Goal: Task Accomplishment & Management: Manage account settings

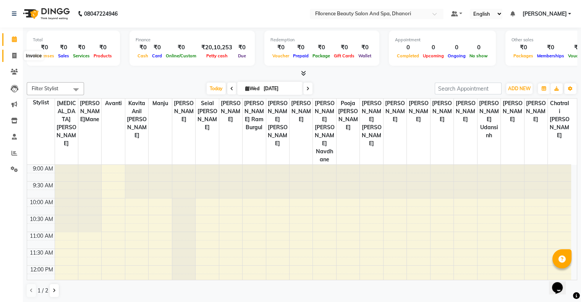
click at [11, 55] on span at bounding box center [14, 56] width 13 height 9
select select "121"
select select "service"
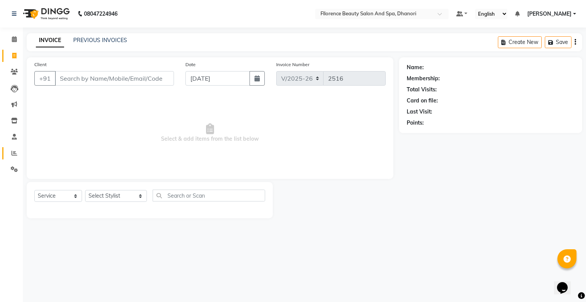
click at [17, 153] on span at bounding box center [14, 153] width 13 height 9
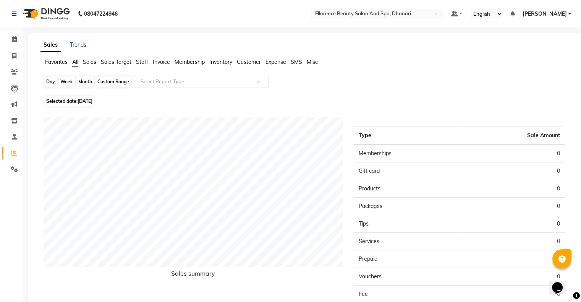
click at [47, 78] on div "Day" at bounding box center [50, 81] width 13 height 11
select select "9"
select select "2025"
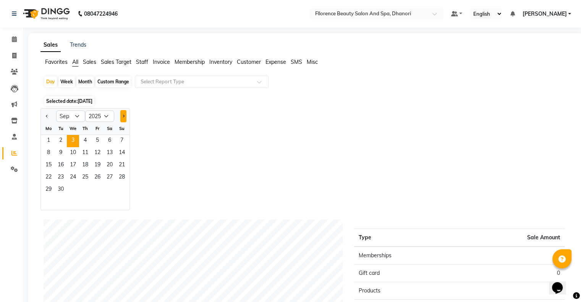
click at [126, 115] on button "Next month" at bounding box center [123, 116] width 6 height 12
click at [44, 118] on button "Previous month" at bounding box center [47, 116] width 6 height 12
click at [78, 115] on select "Jan Feb Mar Apr May Jun [DATE] Aug Sep Oct Nov Dec" at bounding box center [70, 115] width 29 height 11
select select "8"
click at [56, 110] on select "Jan Feb Mar Apr May Jun [DATE] Aug Sep Oct Nov Dec" at bounding box center [70, 115] width 29 height 11
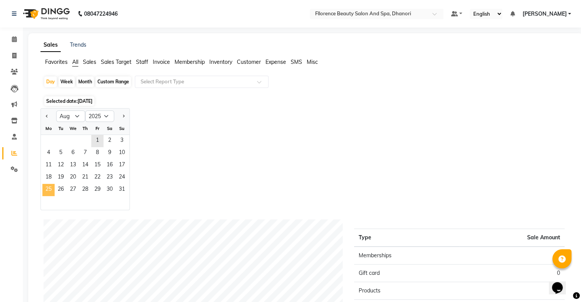
click at [50, 188] on span "25" at bounding box center [48, 190] width 12 height 12
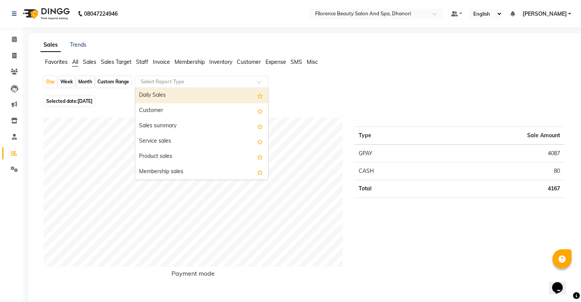
click at [258, 83] on span at bounding box center [262, 84] width 10 height 8
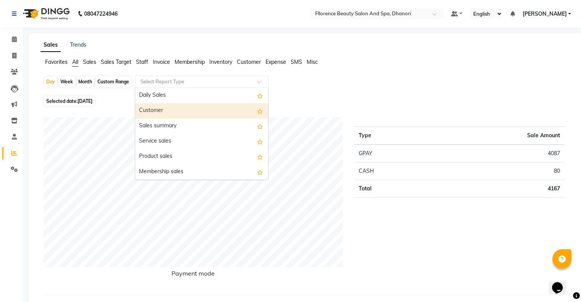
click at [220, 109] on div "Customer" at bounding box center [201, 110] width 133 height 15
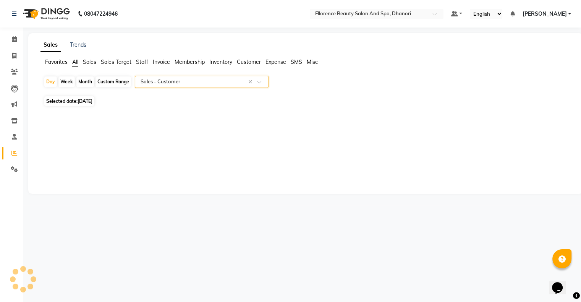
select select "csv"
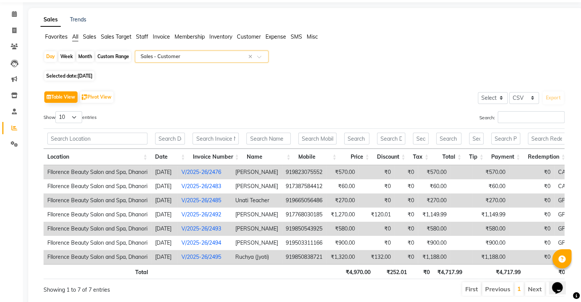
scroll to position [15, 0]
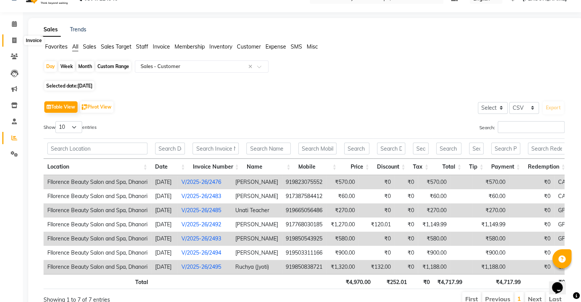
click at [14, 36] on span at bounding box center [14, 40] width 13 height 9
select select "service"
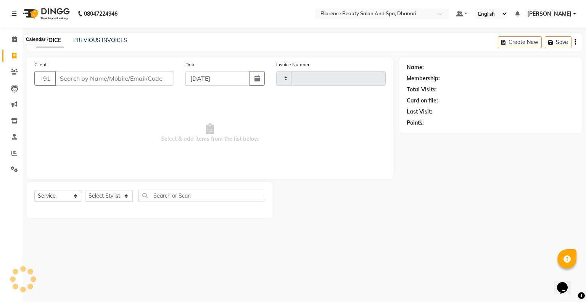
type input "2516"
select select "121"
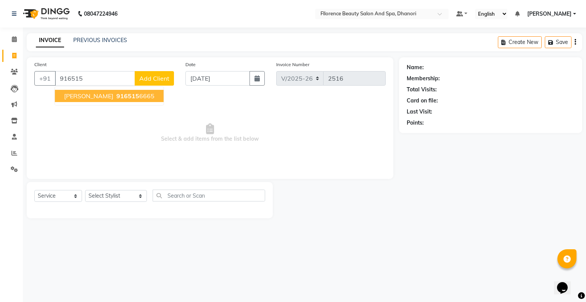
click at [85, 100] on button "[PERSON_NAME] 916515 6665" at bounding box center [109, 96] width 109 height 12
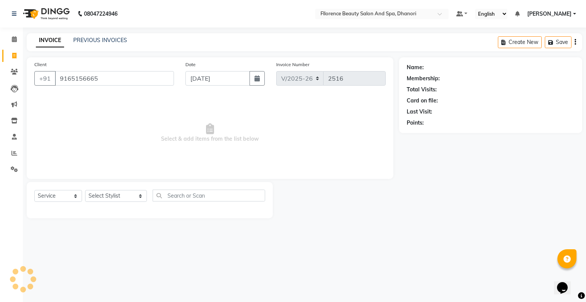
type input "9165156665"
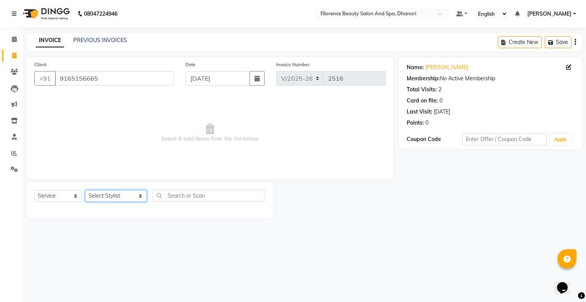
click at [128, 198] on select "Select Stylist [PERSON_NAME] [PERSON_NAME] arjun [PERSON_NAME] [PERSON_NAME] [P…" at bounding box center [116, 196] width 62 height 12
select select "86053"
click at [85, 190] on select "Select Stylist [PERSON_NAME] [PERSON_NAME] arjun [PERSON_NAME] [PERSON_NAME] [P…" at bounding box center [116, 196] width 62 height 12
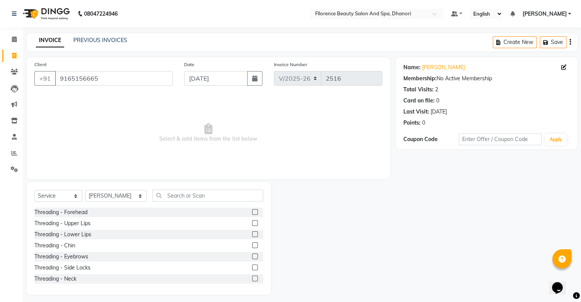
click at [252, 255] on label at bounding box center [255, 256] width 6 height 6
click at [252, 255] on input "checkbox" at bounding box center [254, 256] width 5 height 5
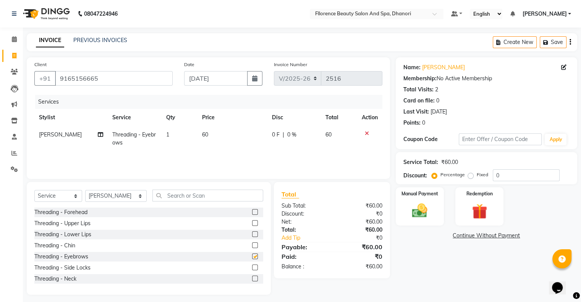
checkbox input "false"
click at [253, 79] on icon "button" at bounding box center [254, 78] width 5 height 6
select select "9"
select select "2025"
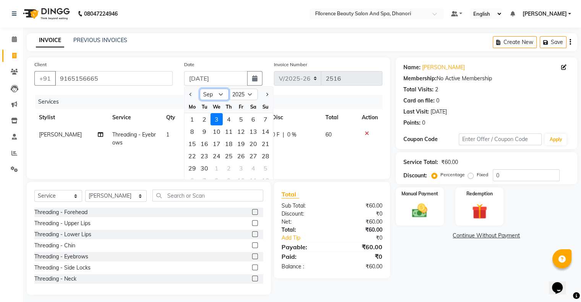
click at [220, 94] on select "Jan Feb Mar Apr May Jun [DATE] Aug Sep Oct Nov Dec" at bounding box center [214, 94] width 29 height 11
select select "8"
click at [200, 89] on select "Jan Feb Mar Apr May Jun [DATE] Aug Sep Oct Nov Dec" at bounding box center [214, 94] width 29 height 11
click at [191, 170] on div "25" at bounding box center [192, 168] width 12 height 12
type input "[DATE]"
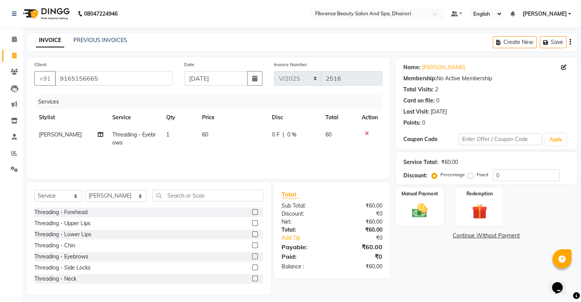
click at [252, 224] on label at bounding box center [255, 223] width 6 height 6
click at [252, 224] on input "checkbox" at bounding box center [254, 223] width 5 height 5
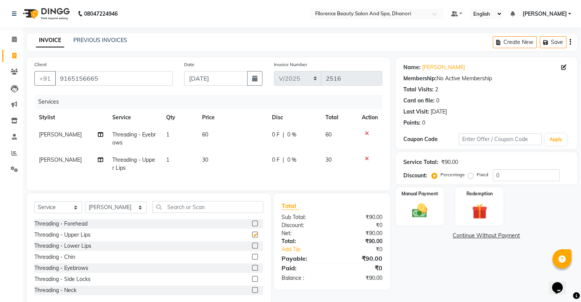
checkbox input "false"
click at [252, 226] on label at bounding box center [255, 223] width 6 height 6
click at [252, 226] on input "checkbox" at bounding box center [254, 223] width 5 height 5
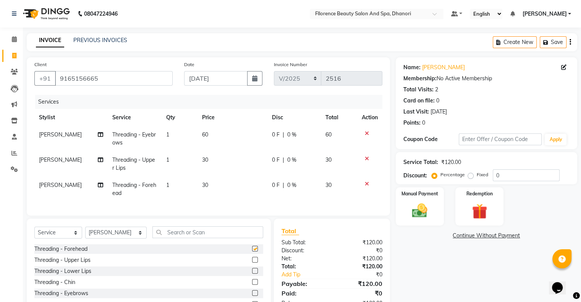
checkbox input "false"
click at [127, 236] on select "Select Stylist [PERSON_NAME] [PERSON_NAME] arjun [PERSON_NAME] [PERSON_NAME] [P…" at bounding box center [115, 232] width 61 height 12
select select "35084"
click at [85, 233] on select "Select Stylist [PERSON_NAME] [PERSON_NAME] arjun [PERSON_NAME] [PERSON_NAME] [P…" at bounding box center [115, 232] width 61 height 12
click at [168, 238] on input "text" at bounding box center [207, 232] width 111 height 12
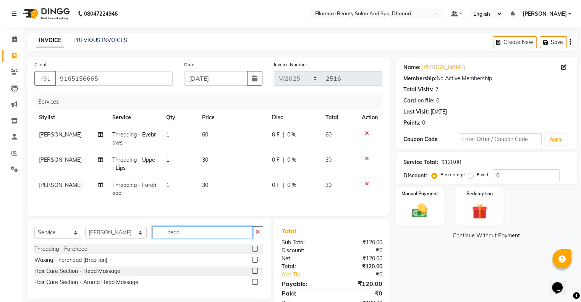
type input "head"
click at [255, 273] on label at bounding box center [255, 271] width 6 height 6
click at [255, 273] on input "checkbox" at bounding box center [254, 270] width 5 height 5
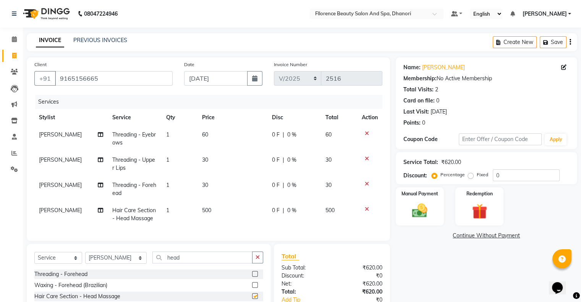
checkbox input "false"
click at [226, 206] on td "500" at bounding box center [232, 214] width 70 height 25
select select "35084"
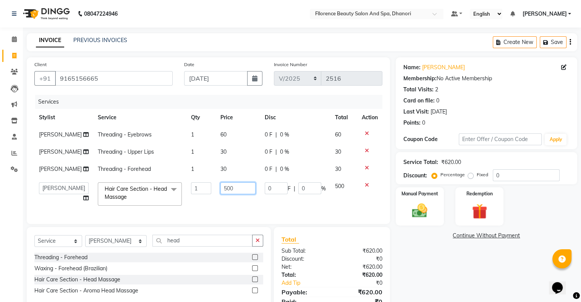
click at [232, 194] on input "500" at bounding box center [237, 188] width 35 height 12
type input "5"
type input "400"
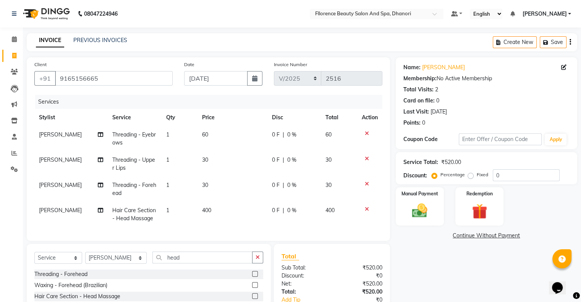
click at [250, 226] on td "400" at bounding box center [232, 214] width 70 height 25
select select "35084"
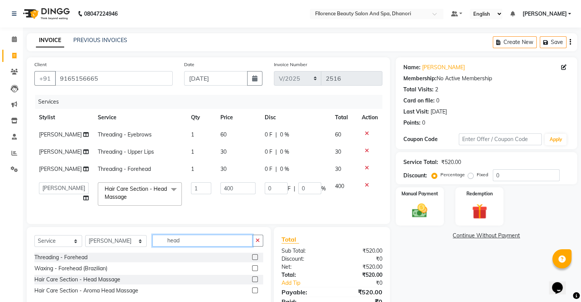
click at [178, 246] on input "head" at bounding box center [202, 240] width 100 height 12
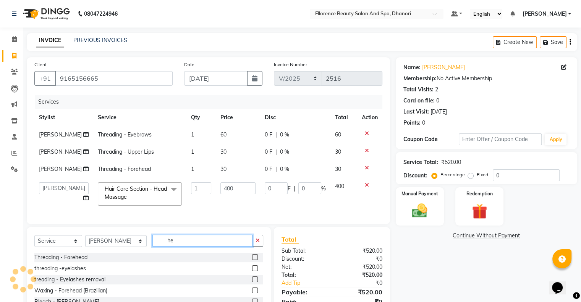
type input "h"
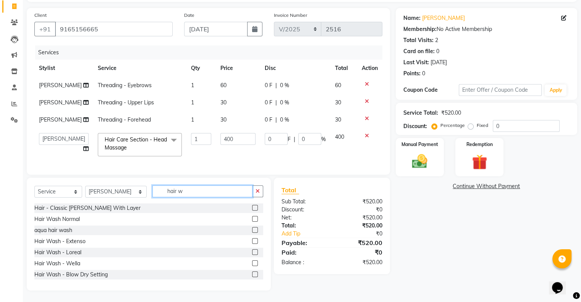
type input "hair w"
click at [252, 253] on label at bounding box center [255, 252] width 6 height 6
click at [252, 253] on input "checkbox" at bounding box center [254, 252] width 5 height 5
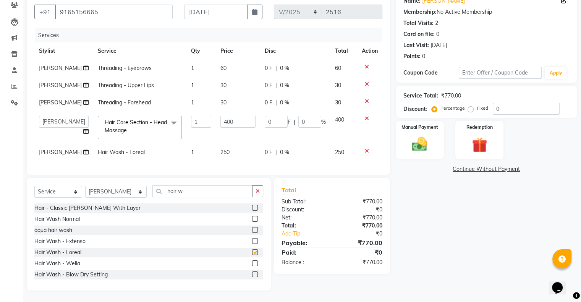
checkbox input "false"
click at [418, 135] on img at bounding box center [419, 144] width 26 height 18
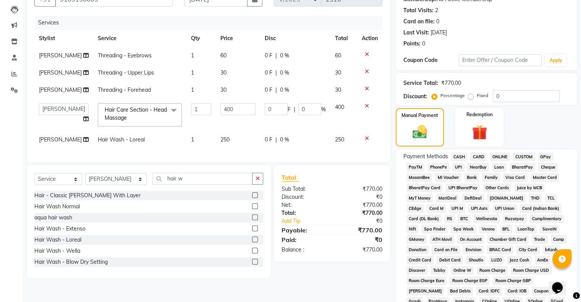
click at [541, 156] on span "GPay" at bounding box center [545, 156] width 16 height 9
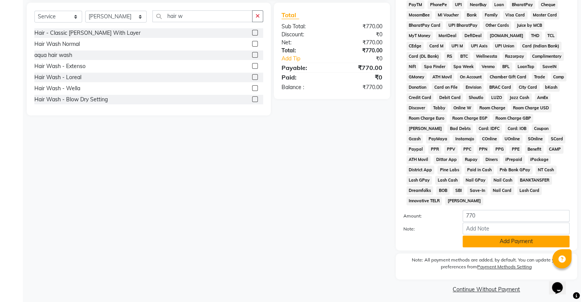
click at [513, 235] on button "Add Payment" at bounding box center [515, 241] width 107 height 12
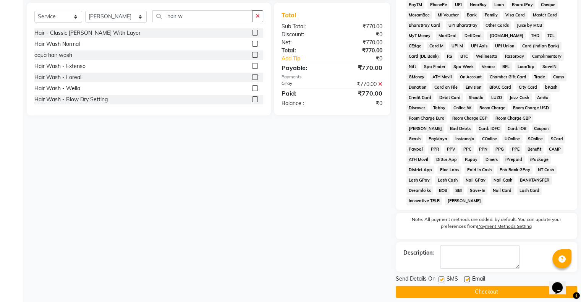
click at [484, 286] on button "Checkout" at bounding box center [485, 291] width 181 height 12
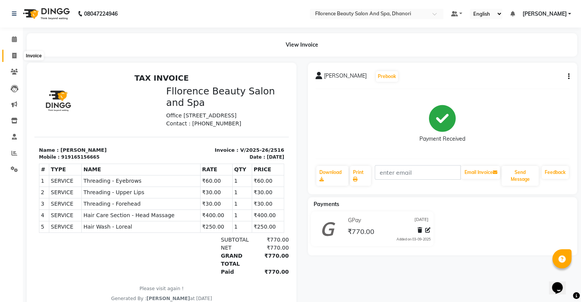
click at [16, 56] on icon at bounding box center [14, 56] width 4 height 6
select select "service"
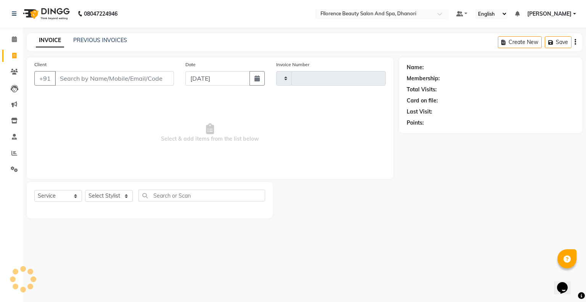
type input "2517"
select select "121"
click at [260, 79] on button "button" at bounding box center [257, 78] width 15 height 15
select select "9"
select select "2025"
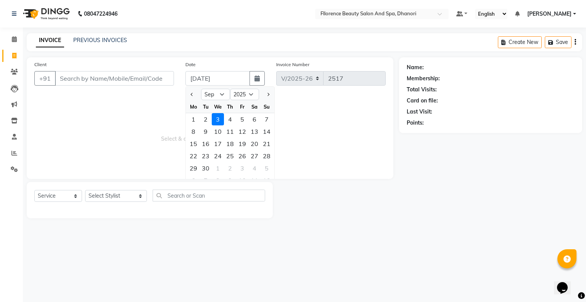
click at [52, 134] on span "Select & add items from the list below" at bounding box center [210, 133] width 352 height 76
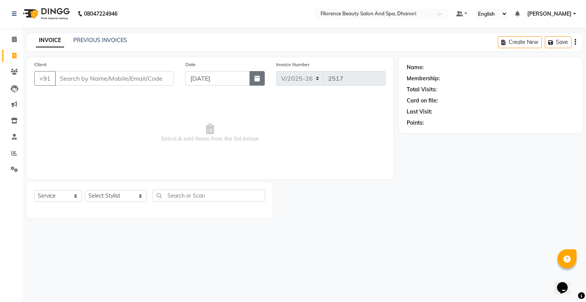
click at [258, 79] on icon "button" at bounding box center [257, 78] width 5 height 6
select select "9"
select select "2025"
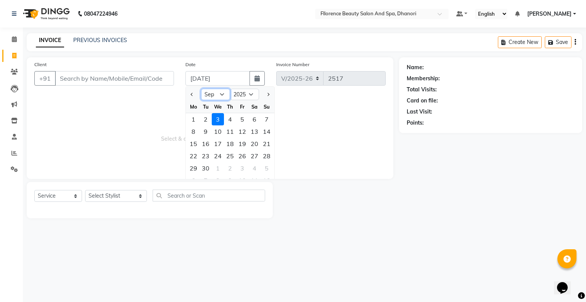
click at [223, 94] on select "Jan Feb Mar Apr May Jun [DATE] Aug Sep Oct Nov Dec" at bounding box center [215, 94] width 29 height 11
select select "8"
click at [201, 89] on select "Jan Feb Mar Apr May Jun [DATE] Aug Sep Oct Nov Dec" at bounding box center [215, 94] width 29 height 11
click at [194, 170] on div "25" at bounding box center [193, 168] width 12 height 12
type input "[DATE]"
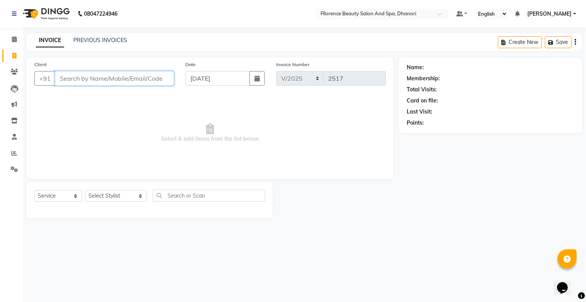
click at [138, 76] on input "Client" at bounding box center [114, 78] width 119 height 15
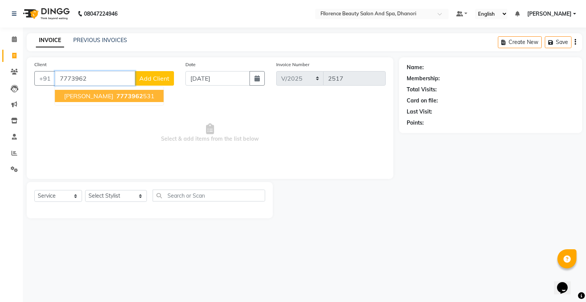
click at [128, 96] on span "7773962" at bounding box center [129, 96] width 27 height 8
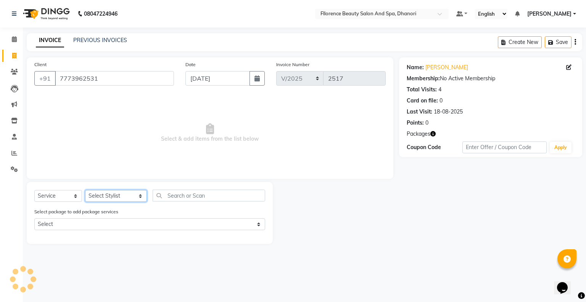
click at [129, 196] on select "Select Stylist [PERSON_NAME] [PERSON_NAME] arjun [PERSON_NAME] [PERSON_NAME] [P…" at bounding box center [116, 196] width 62 height 12
click at [224, 184] on div "Select Service Product Membership Package Voucher Prepaid Gift Card Select Styl…" at bounding box center [150, 213] width 246 height 62
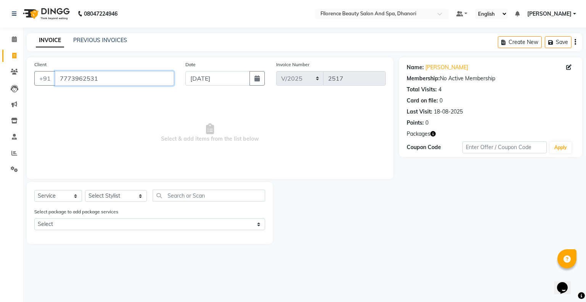
click at [104, 80] on input "7773962531" at bounding box center [114, 78] width 119 height 15
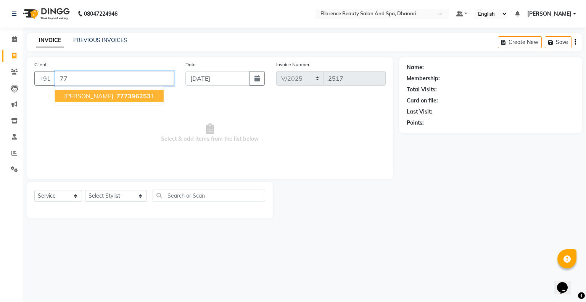
type input "7"
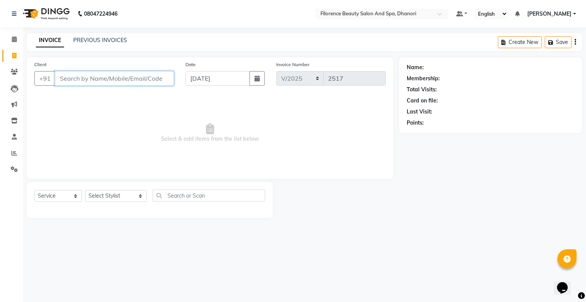
click at [119, 79] on input "Client" at bounding box center [114, 78] width 119 height 15
type input "[PERSON_NAME]"
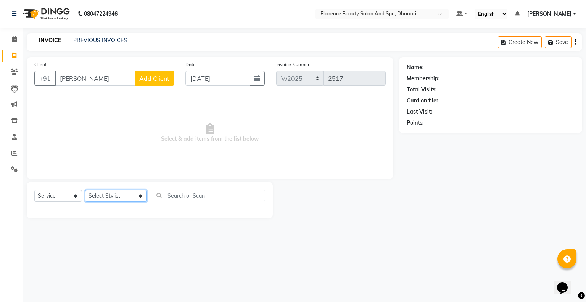
click at [128, 195] on select "Select Stylist [PERSON_NAME] [PERSON_NAME] arjun [PERSON_NAME] [PERSON_NAME] [P…" at bounding box center [116, 196] width 62 height 12
select select "3686"
click at [85, 190] on select "Select Stylist [PERSON_NAME] [PERSON_NAME] arjun [PERSON_NAME] [PERSON_NAME] [P…" at bounding box center [116, 196] width 62 height 12
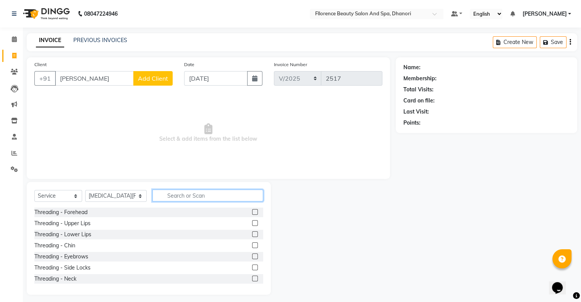
click at [166, 196] on input "text" at bounding box center [207, 195] width 111 height 12
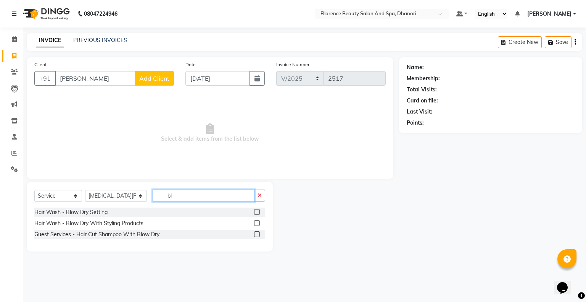
type input "b"
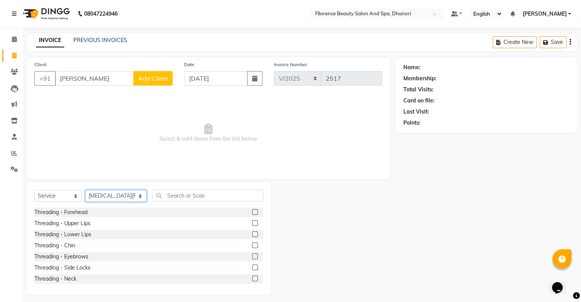
click at [132, 198] on select "Select Stylist [PERSON_NAME] [PERSON_NAME] arjun [PERSON_NAME] [PERSON_NAME] [P…" at bounding box center [115, 196] width 61 height 12
click at [256, 150] on span "Select & add items from the list below" at bounding box center [208, 133] width 348 height 76
click at [106, 78] on input "[PERSON_NAME]" at bounding box center [94, 78] width 79 height 15
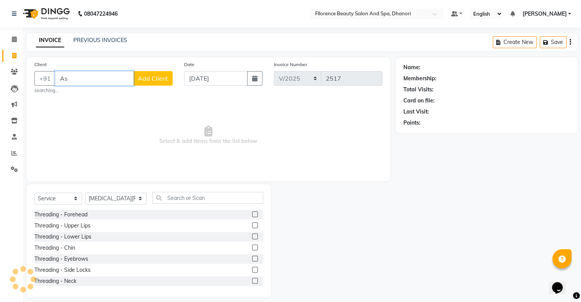
type input "A"
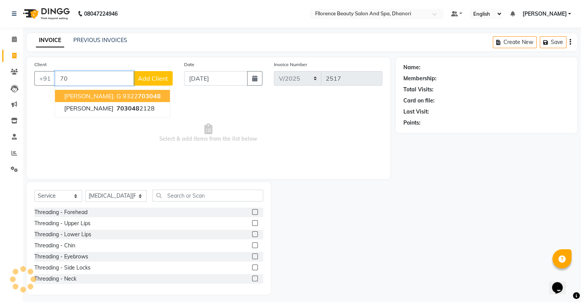
type input "7"
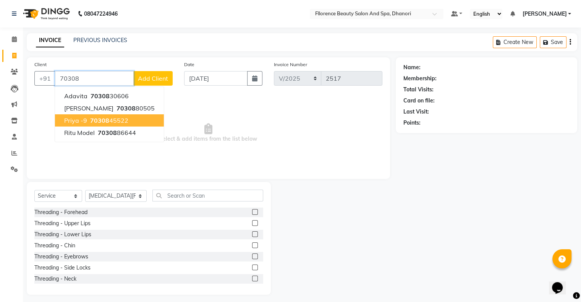
click at [123, 122] on ngb-highlight "70308 45522" at bounding box center [109, 120] width 40 height 8
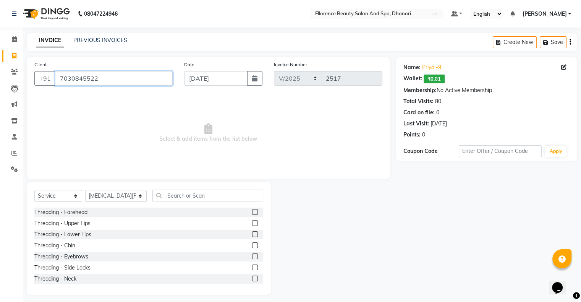
click at [99, 78] on input "7030845522" at bounding box center [114, 78] width 118 height 15
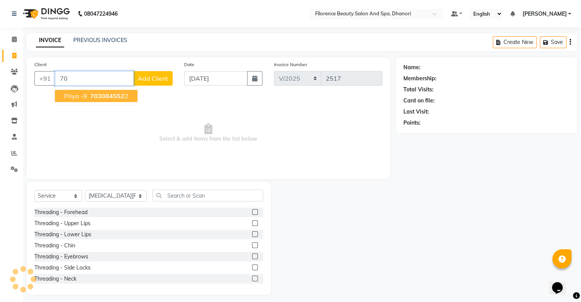
type input "7"
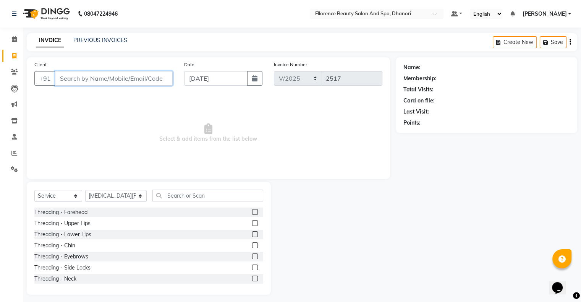
click at [151, 73] on input "Client" at bounding box center [114, 78] width 118 height 15
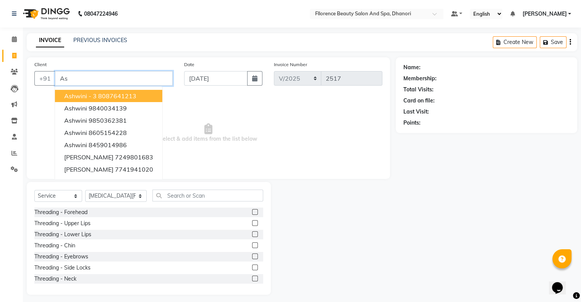
type input "A"
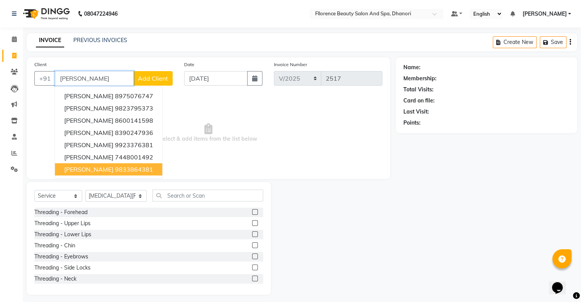
click at [128, 168] on ngb-highlight "9833864381" at bounding box center [134, 169] width 38 height 8
type input "9833864381"
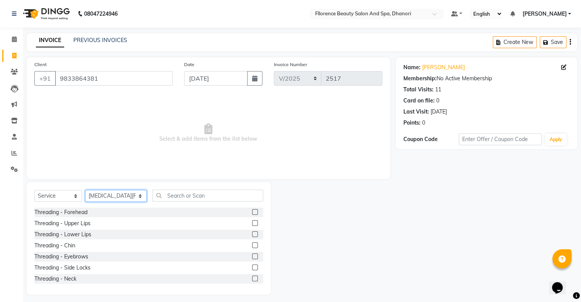
click at [125, 195] on select "Select Stylist [PERSON_NAME] [PERSON_NAME] arjun [PERSON_NAME] [PERSON_NAME] [P…" at bounding box center [115, 196] width 61 height 12
select select "35084"
click at [85, 190] on select "Select Stylist [PERSON_NAME] [PERSON_NAME] arjun [PERSON_NAME] [PERSON_NAME] [P…" at bounding box center [115, 196] width 61 height 12
click at [174, 193] on input "text" at bounding box center [207, 195] width 111 height 12
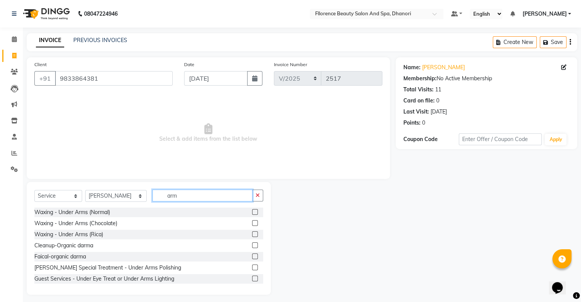
type input "arm"
click at [252, 223] on label at bounding box center [255, 223] width 6 height 6
click at [252, 223] on input "checkbox" at bounding box center [254, 223] width 5 height 5
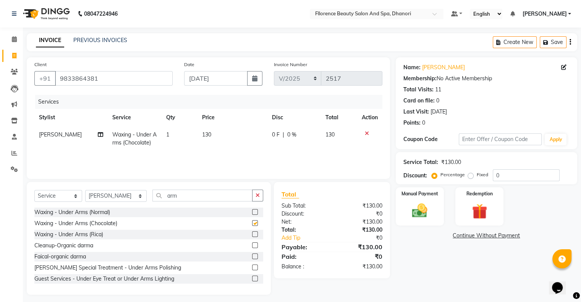
checkbox input "false"
click at [171, 197] on input "arm" at bounding box center [202, 195] width 100 height 12
type input "a"
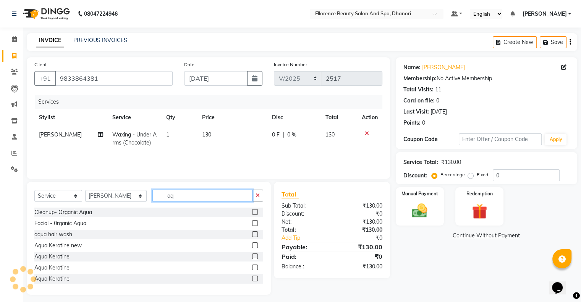
type input "aq"
click at [252, 213] on label at bounding box center [255, 212] width 6 height 6
click at [252, 213] on input "checkbox" at bounding box center [254, 212] width 5 height 5
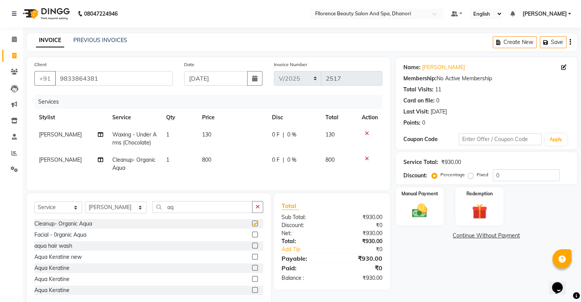
checkbox input "false"
click at [174, 213] on input "aq" at bounding box center [202, 207] width 100 height 12
type input "a"
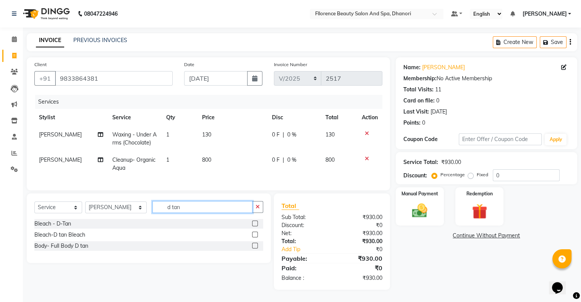
type input "d tan"
click at [253, 226] on label at bounding box center [255, 223] width 6 height 6
click at [253, 226] on input "checkbox" at bounding box center [254, 223] width 5 height 5
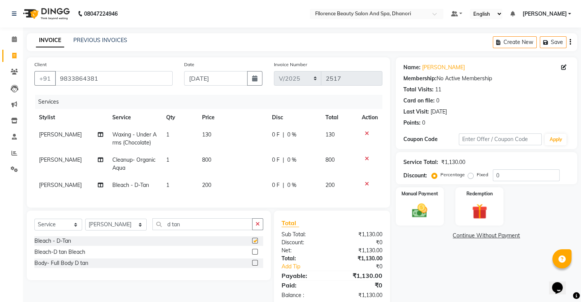
checkbox input "false"
click at [169, 230] on input "d tan" at bounding box center [202, 224] width 100 height 12
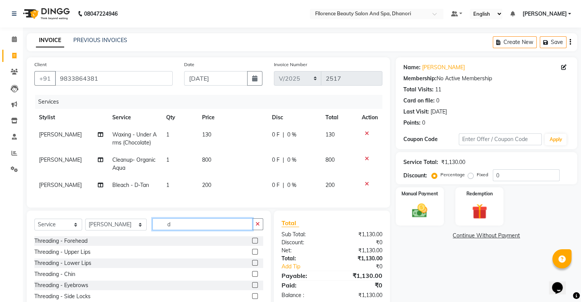
type input "d"
click at [127, 230] on select "Select Stylist [PERSON_NAME] [PERSON_NAME] arjun [PERSON_NAME] [PERSON_NAME] [P…" at bounding box center [115, 224] width 61 height 12
select select "23068"
click at [85, 230] on select "Select Stylist [PERSON_NAME] [PERSON_NAME] arjun [PERSON_NAME] [PERSON_NAME] [P…" at bounding box center [115, 224] width 61 height 12
click at [156, 230] on input "text" at bounding box center [207, 224] width 111 height 12
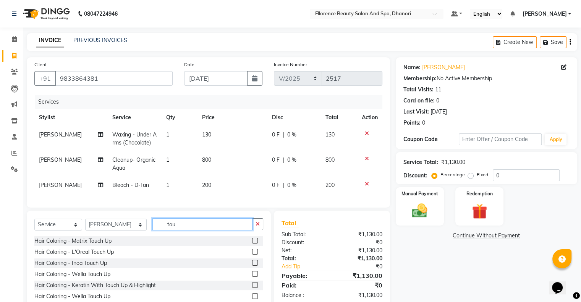
type input "tou"
click at [255, 254] on label at bounding box center [255, 251] width 6 height 6
click at [255, 254] on input "checkbox" at bounding box center [254, 251] width 5 height 5
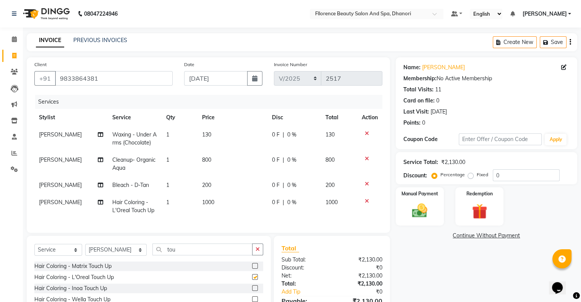
checkbox input "false"
click at [216, 213] on td "1000" at bounding box center [232, 206] width 70 height 25
select select "23068"
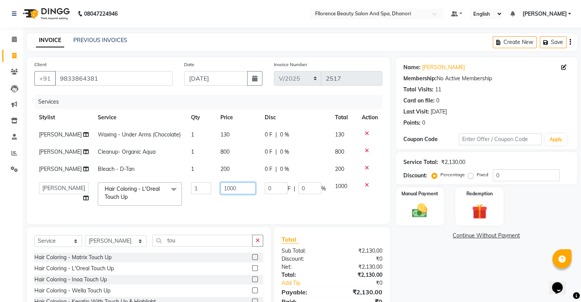
click at [235, 194] on input "1000" at bounding box center [237, 188] width 35 height 12
type input "1"
type input "1500"
click at [240, 248] on div "Client [PHONE_NUMBER] Date [DATE] Invoice Number V/2025 V/[PHONE_NUMBER] Servic…" at bounding box center [208, 193] width 374 height 272
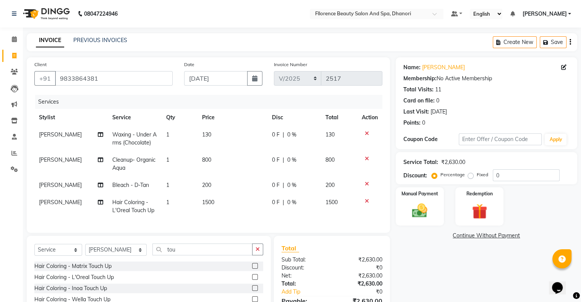
click at [211, 135] on td "130" at bounding box center [232, 138] width 70 height 25
select select "35084"
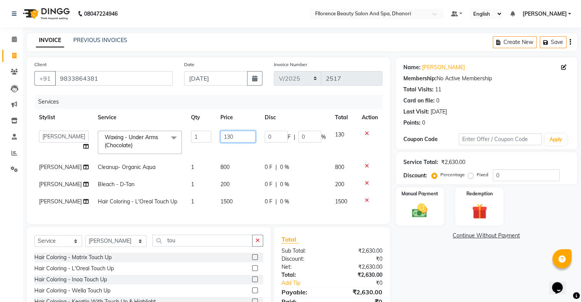
click at [227, 136] on input "130" at bounding box center [237, 137] width 35 height 12
type input "120"
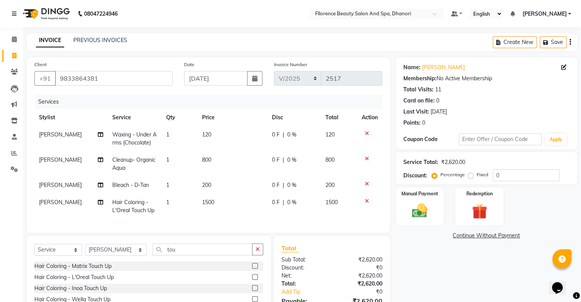
click at [231, 153] on tbody "[PERSON_NAME] gotkar Waxing - Under Arms (Chocolate) 1 120 0 F | 0 % 120 [PERSO…" at bounding box center [208, 172] width 348 height 93
click at [418, 212] on img at bounding box center [419, 211] width 26 height 18
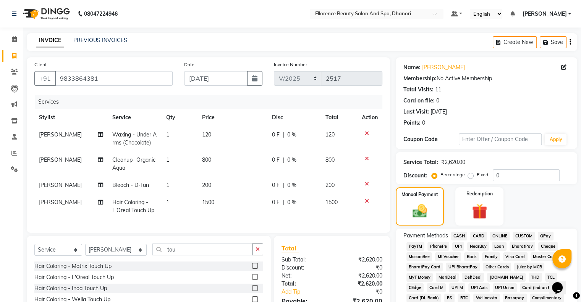
click at [461, 234] on span "CASH" at bounding box center [459, 235] width 16 height 9
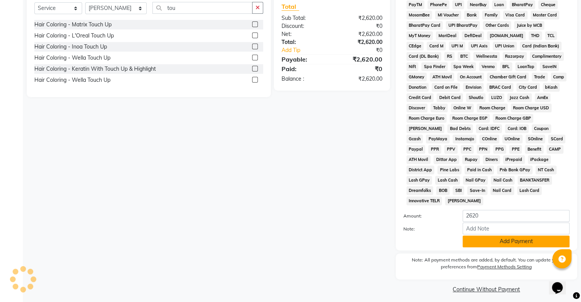
click at [508, 239] on button "Add Payment" at bounding box center [515, 241] width 107 height 12
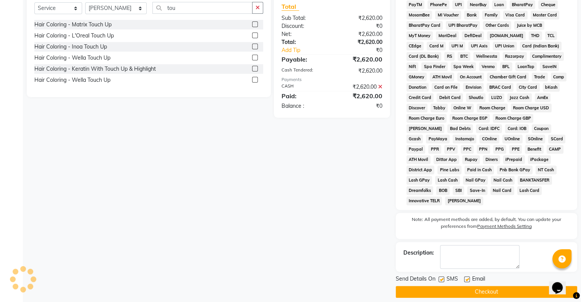
click at [482, 285] on button "Checkout" at bounding box center [485, 291] width 181 height 12
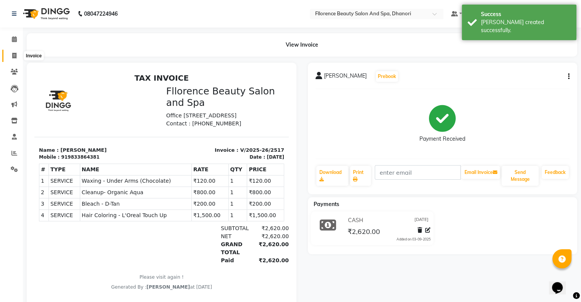
click at [17, 57] on span at bounding box center [14, 56] width 13 height 9
select select "121"
select select "service"
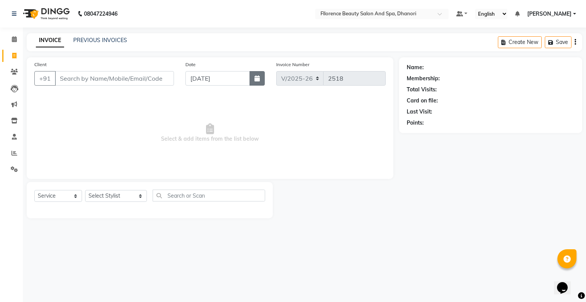
click at [256, 83] on button "button" at bounding box center [257, 78] width 15 height 15
select select "9"
select select "2025"
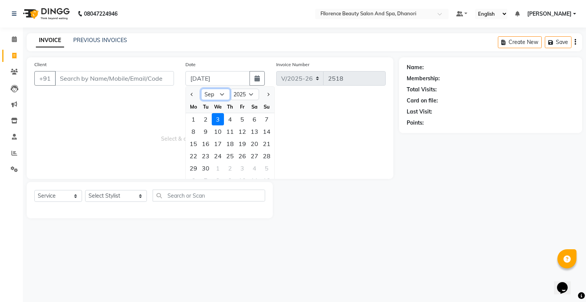
click at [224, 95] on select "Jan Feb Mar Apr May Jun [DATE] Aug Sep Oct Nov Dec" at bounding box center [215, 94] width 29 height 11
select select "8"
click at [201, 89] on select "Jan Feb Mar Apr May Jun [DATE] Aug Sep Oct Nov Dec" at bounding box center [215, 94] width 29 height 11
click at [194, 170] on div "25" at bounding box center [193, 168] width 12 height 12
type input "[DATE]"
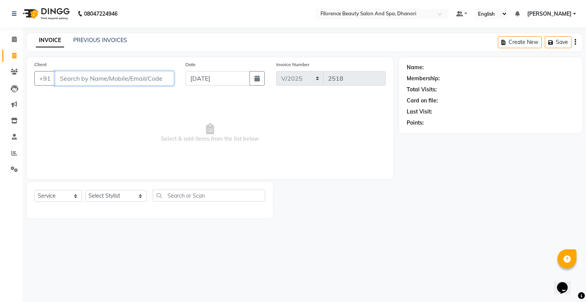
click at [111, 76] on input "Client" at bounding box center [114, 78] width 119 height 15
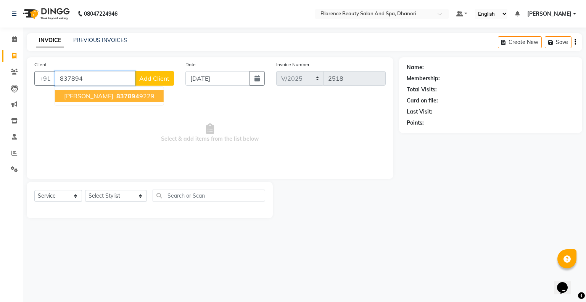
click at [84, 93] on span "[PERSON_NAME]" at bounding box center [88, 96] width 49 height 8
type input "8378949229"
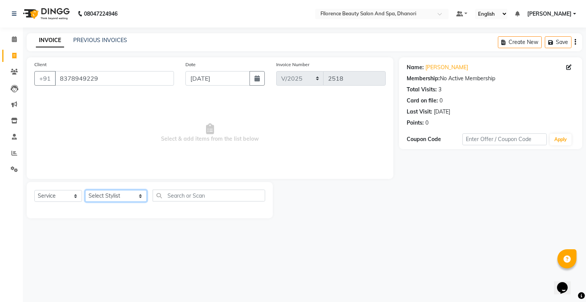
click at [130, 191] on select "Select Stylist [PERSON_NAME] [PERSON_NAME] arjun [PERSON_NAME] [PERSON_NAME] [P…" at bounding box center [116, 196] width 62 height 12
select select "46087"
click at [85, 190] on select "Select Stylist [PERSON_NAME] [PERSON_NAME] arjun [PERSON_NAME] [PERSON_NAME] [P…" at bounding box center [116, 196] width 62 height 12
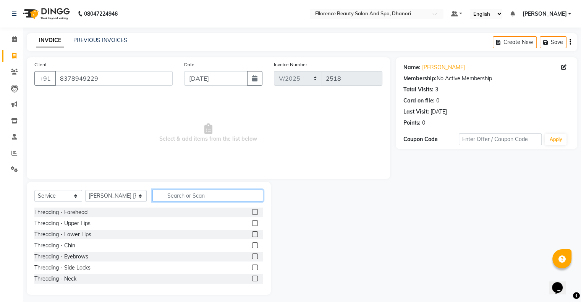
click at [157, 194] on input "text" at bounding box center [207, 195] width 111 height 12
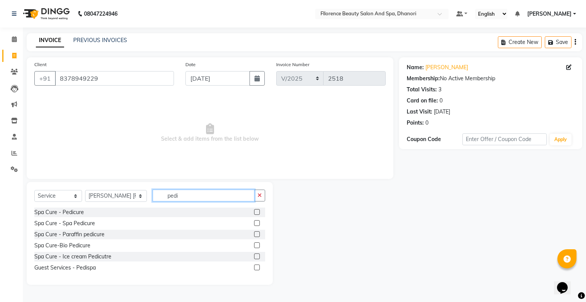
type input "pedi"
click at [258, 212] on label at bounding box center [257, 212] width 6 height 6
click at [258, 212] on input "checkbox" at bounding box center [256, 212] width 5 height 5
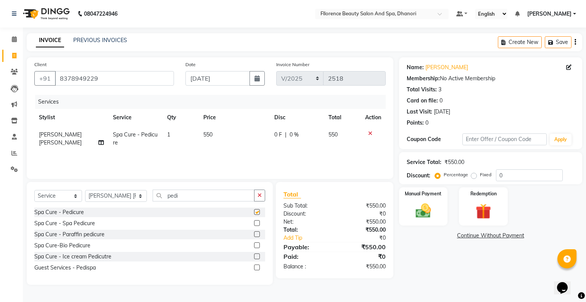
checkbox input "false"
click at [170, 197] on input "pedi" at bounding box center [204, 195] width 102 height 12
type input "p"
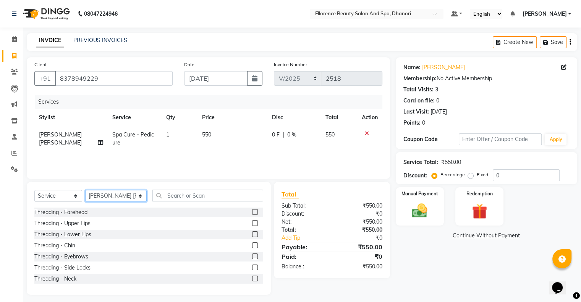
click at [124, 196] on select "Select Stylist [PERSON_NAME] [PERSON_NAME] arjun [PERSON_NAME] [PERSON_NAME] [P…" at bounding box center [115, 196] width 61 height 12
select select "7031"
click at [85, 190] on select "Select Stylist [PERSON_NAME] [PERSON_NAME] arjun [PERSON_NAME] [PERSON_NAME] [P…" at bounding box center [115, 196] width 61 height 12
click at [166, 197] on input "text" at bounding box center [207, 195] width 111 height 12
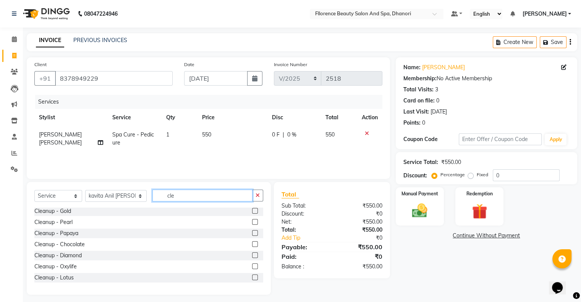
scroll to position [31, 0]
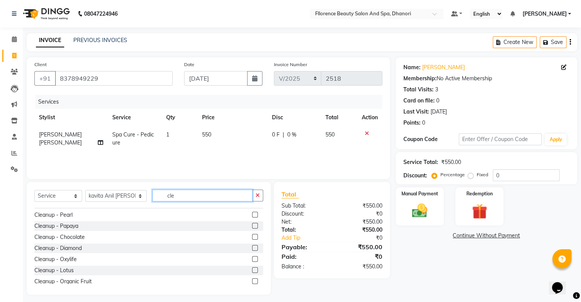
type input "cle"
click at [252, 279] on label at bounding box center [255, 281] width 6 height 6
click at [252, 279] on input "checkbox" at bounding box center [254, 281] width 5 height 5
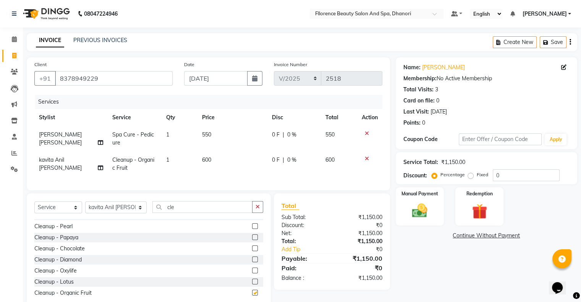
checkbox input "false"
click at [419, 206] on img at bounding box center [419, 211] width 26 height 18
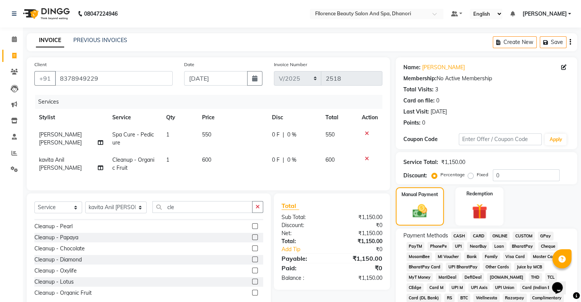
click at [546, 235] on span "GPay" at bounding box center [545, 235] width 16 height 9
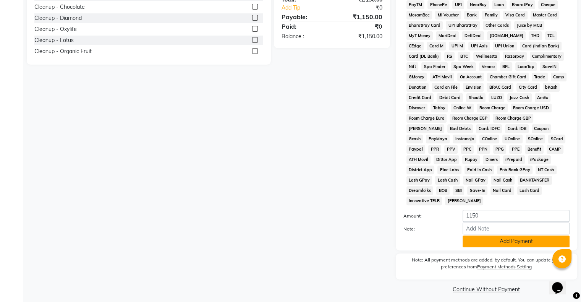
click at [518, 236] on button "Add Payment" at bounding box center [515, 241] width 107 height 12
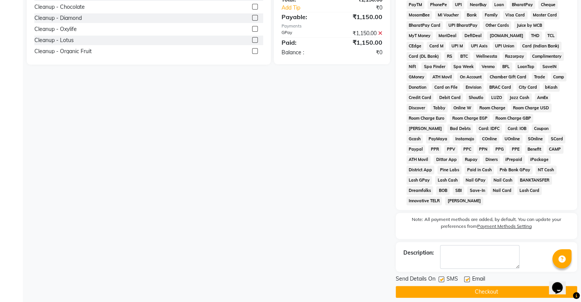
click at [483, 285] on button "Checkout" at bounding box center [485, 291] width 181 height 12
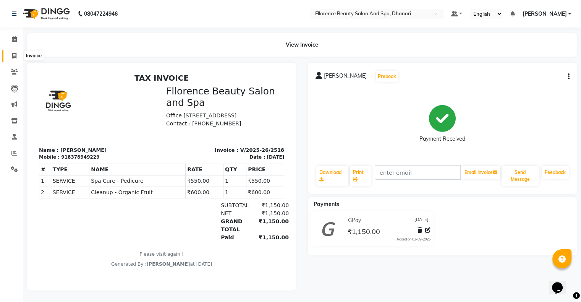
click at [14, 59] on span at bounding box center [14, 56] width 13 height 9
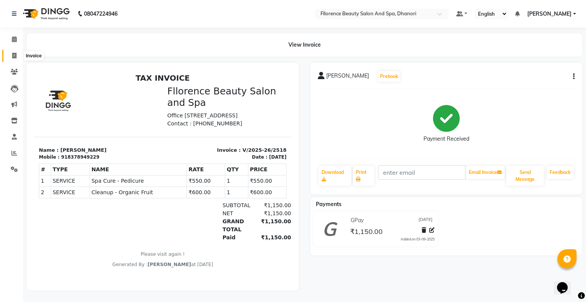
select select "service"
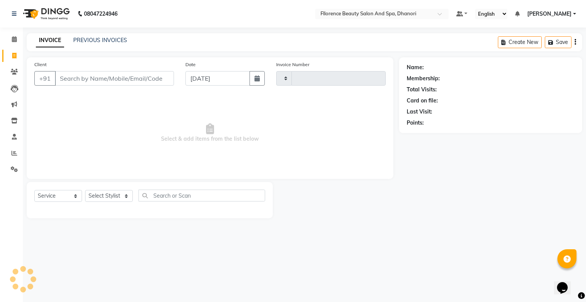
type input "2519"
select select "121"
click at [255, 80] on icon "button" at bounding box center [257, 78] width 5 height 6
select select "9"
select select "2025"
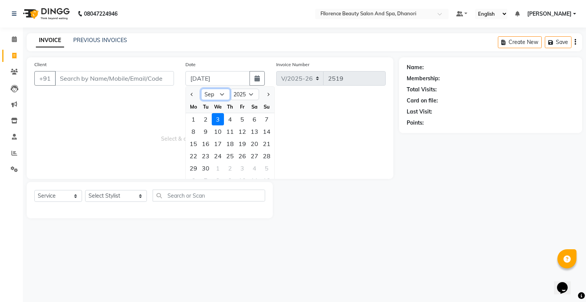
click at [223, 96] on select "Jan Feb Mar Apr May Jun [DATE] Aug Sep Oct Nov Dec" at bounding box center [215, 94] width 29 height 11
select select "8"
click at [201, 89] on select "Jan Feb Mar Apr May Jun [DATE] Aug Sep Oct Nov Dec" at bounding box center [215, 94] width 29 height 11
click at [197, 169] on div "25" at bounding box center [193, 168] width 12 height 12
type input "[DATE]"
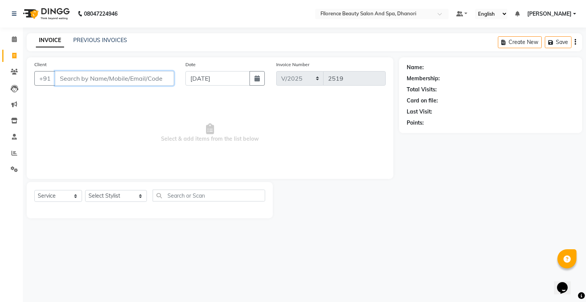
click at [148, 78] on input "Client" at bounding box center [114, 78] width 119 height 15
click at [153, 80] on input "Client" at bounding box center [114, 78] width 119 height 15
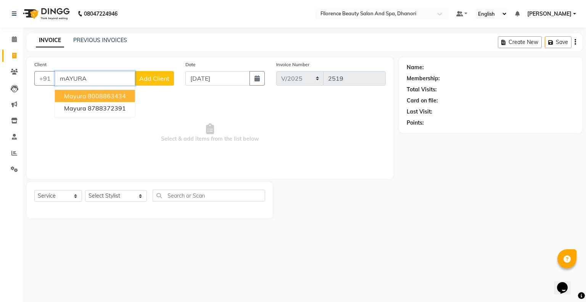
click at [113, 97] on ngb-highlight "8008863434" at bounding box center [107, 96] width 38 height 8
type input "8008863434"
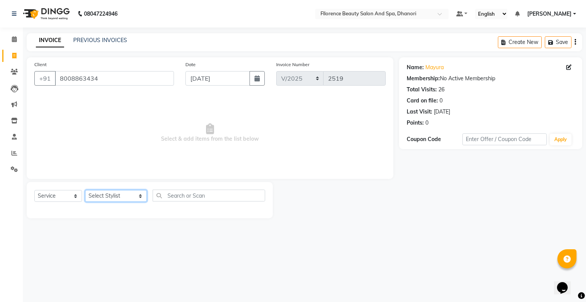
click at [131, 198] on select "Select Stylist [PERSON_NAME] [PERSON_NAME] arjun [PERSON_NAME] [PERSON_NAME] [P…" at bounding box center [116, 196] width 62 height 12
select select "86053"
click at [85, 190] on select "Select Stylist [PERSON_NAME] [PERSON_NAME] arjun [PERSON_NAME] [PERSON_NAME] [P…" at bounding box center [116, 196] width 62 height 12
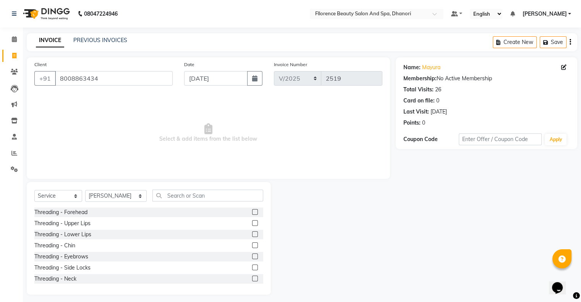
click at [252, 257] on label at bounding box center [255, 256] width 6 height 6
click at [252, 257] on input "checkbox" at bounding box center [254, 256] width 5 height 5
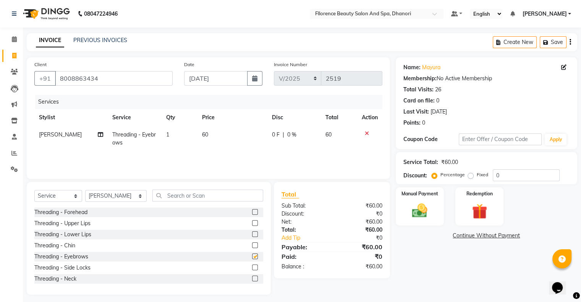
checkbox input "false"
click at [174, 193] on input "text" at bounding box center [207, 195] width 111 height 12
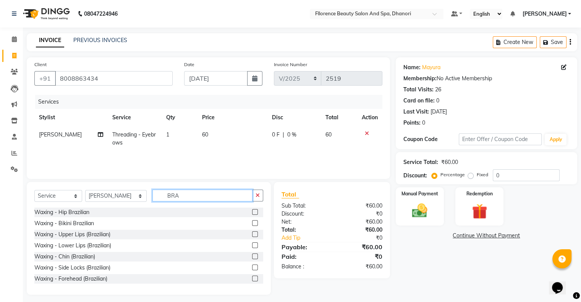
type input "BRA"
click at [252, 233] on label at bounding box center [255, 234] width 6 height 6
click at [252, 233] on input "checkbox" at bounding box center [254, 234] width 5 height 5
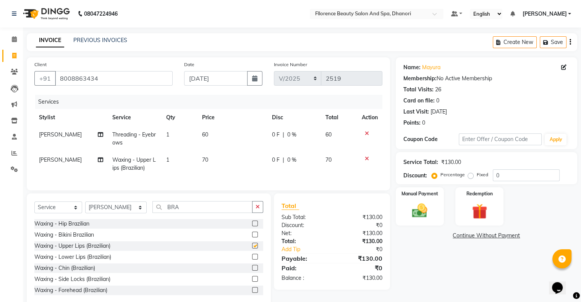
checkbox input "false"
click at [252, 270] on label at bounding box center [255, 267] width 6 height 6
click at [252, 270] on input "checkbox" at bounding box center [254, 267] width 5 height 5
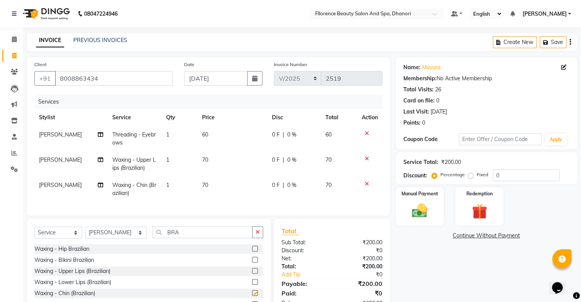
checkbox input "false"
click at [171, 238] on input "BRA" at bounding box center [202, 232] width 100 height 12
type input "B"
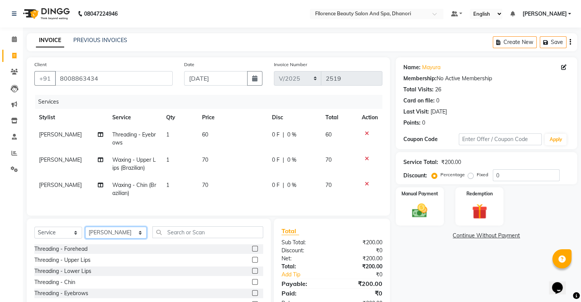
click at [125, 237] on select "Select Stylist [PERSON_NAME] [PERSON_NAME] arjun [PERSON_NAME] [PERSON_NAME] [P…" at bounding box center [115, 232] width 61 height 12
select select "13398"
click at [85, 233] on select "Select Stylist [PERSON_NAME] [PERSON_NAME] arjun [PERSON_NAME] [PERSON_NAME] [P…" at bounding box center [115, 232] width 61 height 12
click at [163, 234] on input "text" at bounding box center [207, 232] width 111 height 12
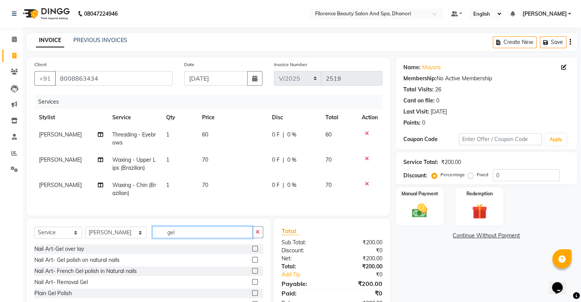
type input "gel"
click at [253, 295] on label at bounding box center [255, 293] width 6 height 6
click at [253, 295] on input "checkbox" at bounding box center [254, 292] width 5 height 5
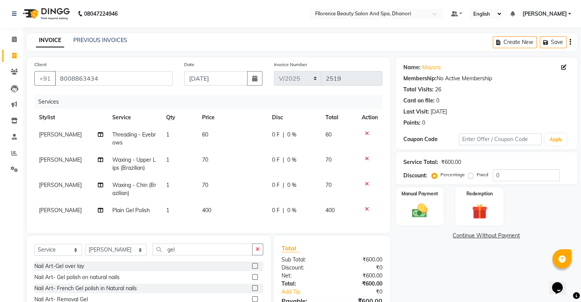
checkbox input "false"
click at [213, 211] on td "400" at bounding box center [232, 210] width 70 height 17
select select "13398"
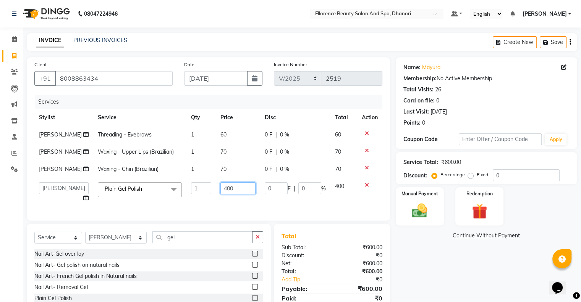
click at [234, 194] on input "400" at bounding box center [237, 188] width 35 height 12
type input "4"
type input "300"
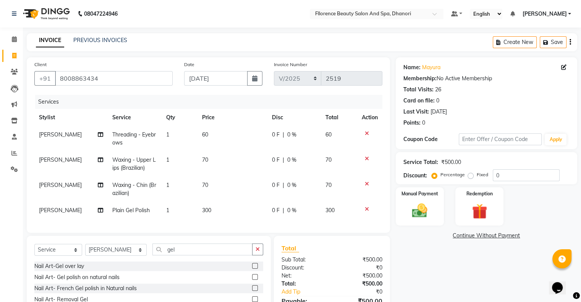
click at [414, 249] on div "Name: Mayura Membership: No Active Membership Total Visits: 26 Card on file: 0 …" at bounding box center [488, 197] width 187 height 281
click at [418, 205] on img at bounding box center [419, 211] width 26 height 18
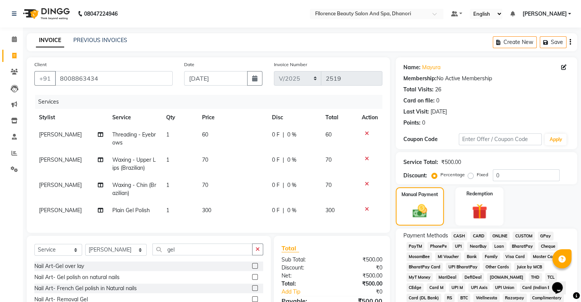
click at [542, 234] on span "GPay" at bounding box center [545, 235] width 16 height 9
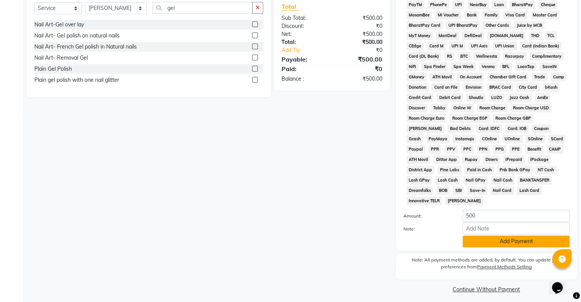
click at [513, 238] on button "Add Payment" at bounding box center [515, 241] width 107 height 12
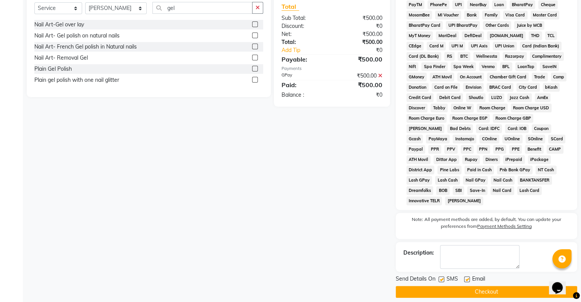
click at [469, 286] on button "Checkout" at bounding box center [485, 291] width 181 height 12
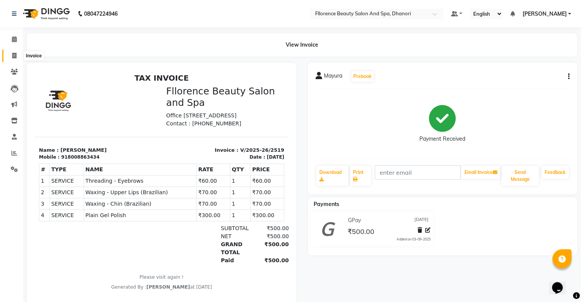
click at [14, 57] on icon at bounding box center [14, 56] width 4 height 6
select select "service"
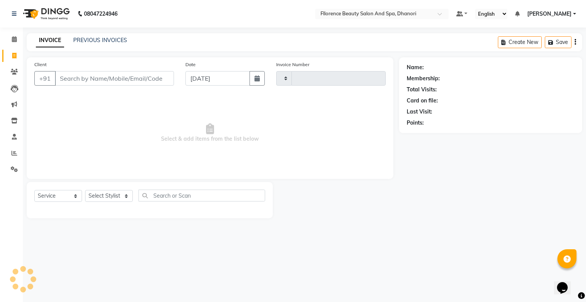
type input "2520"
select select "121"
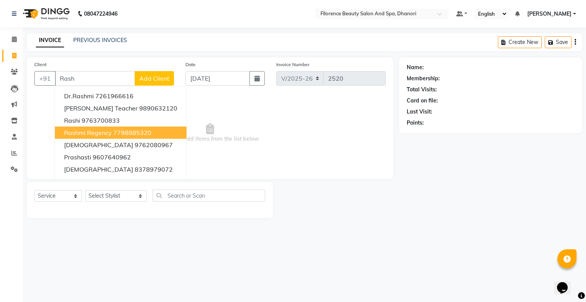
click at [118, 132] on ngb-highlight "7798885320" at bounding box center [132, 133] width 38 height 8
type input "7798885320"
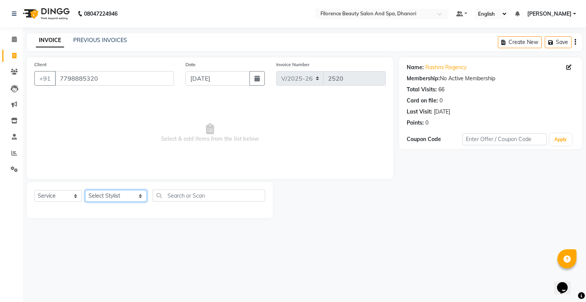
click at [129, 195] on select "Select Stylist [PERSON_NAME] [PERSON_NAME] arjun [PERSON_NAME] [PERSON_NAME] [P…" at bounding box center [116, 196] width 62 height 12
click at [85, 190] on select "Select Stylist [PERSON_NAME] [PERSON_NAME] arjun [PERSON_NAME] [PERSON_NAME] [P…" at bounding box center [116, 196] width 62 height 12
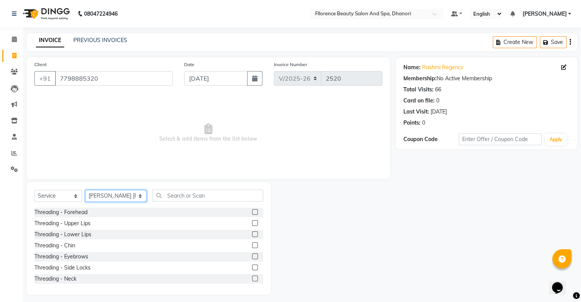
click at [127, 197] on select "Select Stylist [PERSON_NAME] [PERSON_NAME] arjun [PERSON_NAME] [PERSON_NAME] [P…" at bounding box center [115, 196] width 61 height 12
select select "86053"
click at [85, 190] on select "Select Stylist [PERSON_NAME] [PERSON_NAME] arjun [PERSON_NAME] [PERSON_NAME] [P…" at bounding box center [115, 196] width 61 height 12
click at [252, 256] on label at bounding box center [255, 256] width 6 height 6
click at [252, 256] on input "checkbox" at bounding box center [254, 256] width 5 height 5
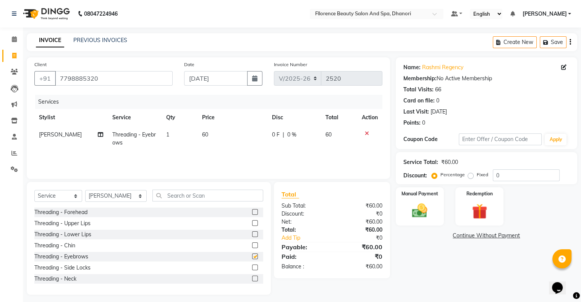
checkbox input "false"
click at [252, 224] on label at bounding box center [255, 223] width 6 height 6
click at [252, 224] on input "checkbox" at bounding box center [254, 223] width 5 height 5
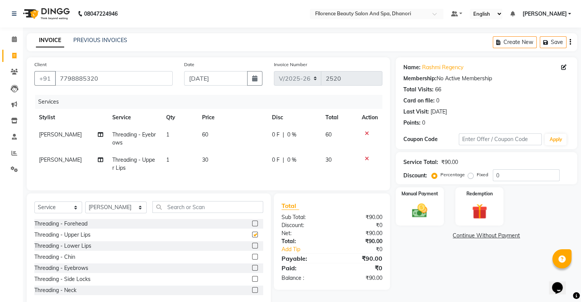
checkbox input "false"
click at [194, 213] on input "text" at bounding box center [207, 207] width 111 height 12
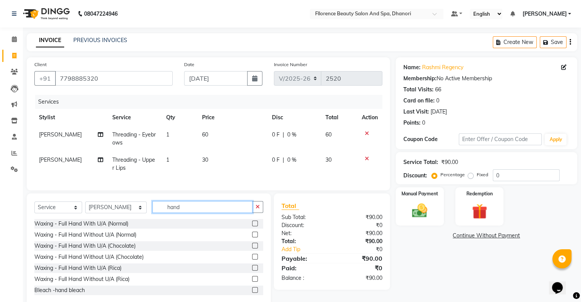
type input "hand"
click at [252, 237] on label at bounding box center [255, 234] width 6 height 6
click at [252, 237] on input "checkbox" at bounding box center [254, 234] width 5 height 5
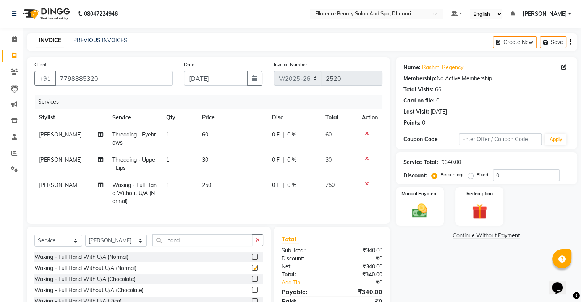
checkbox input "false"
click at [417, 210] on img at bounding box center [419, 211] width 26 height 18
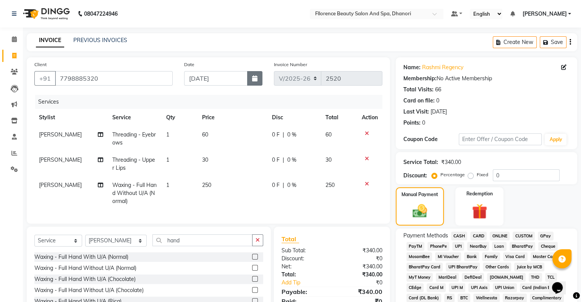
click at [250, 77] on button "button" at bounding box center [254, 78] width 15 height 15
select select "9"
select select "2025"
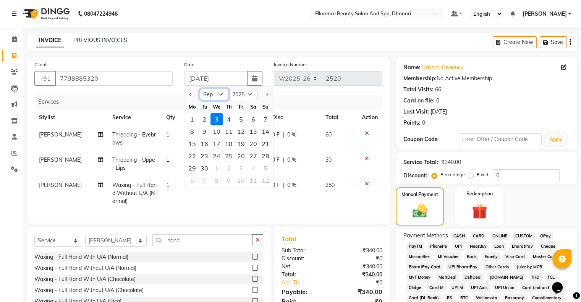
click at [216, 92] on select "Jan Feb Mar Apr May Jun [DATE] Aug Sep Oct Nov Dec" at bounding box center [214, 94] width 29 height 11
select select "8"
click at [200, 89] on select "Jan Feb Mar Apr May Jun [DATE] Aug Sep Oct Nov Dec" at bounding box center [214, 94] width 29 height 11
click at [193, 173] on div "25" at bounding box center [192, 168] width 12 height 12
type input "[DATE]"
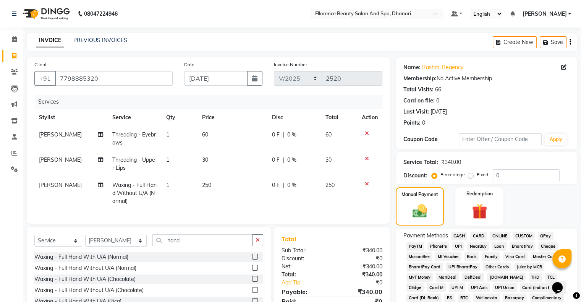
click at [477, 235] on span "CARD" at bounding box center [478, 235] width 16 height 9
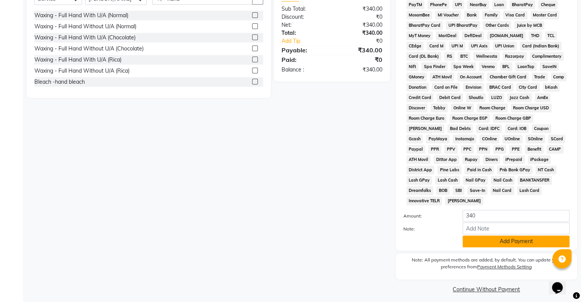
click at [513, 237] on button "Add Payment" at bounding box center [515, 241] width 107 height 12
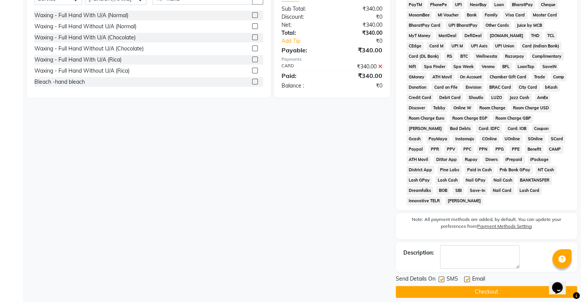
click at [473, 285] on button "Checkout" at bounding box center [485, 291] width 181 height 12
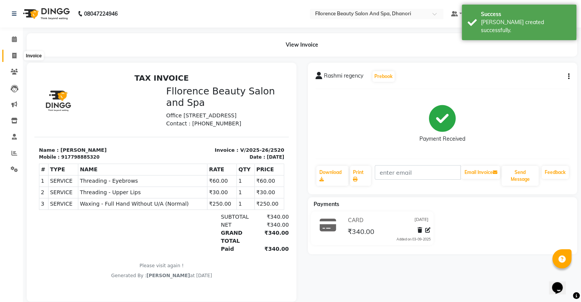
click at [12, 56] on icon at bounding box center [14, 56] width 4 height 6
select select "121"
select select "service"
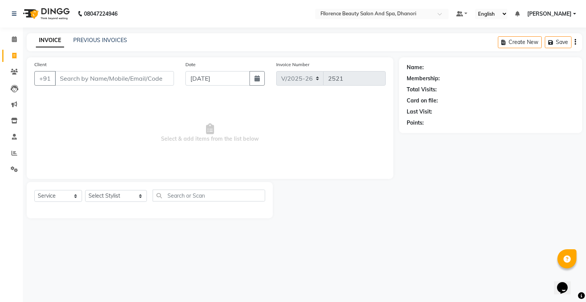
click at [71, 76] on input "Client" at bounding box center [114, 78] width 119 height 15
type input "8087675873"
click at [149, 82] on button "Add Client" at bounding box center [154, 78] width 39 height 15
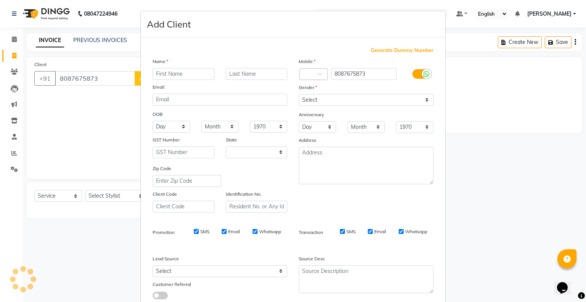
select select "22"
click at [198, 74] on input "text" at bounding box center [184, 74] width 62 height 12
type input "[PERSON_NAME]"
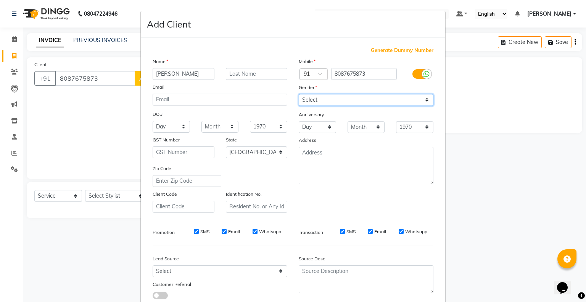
click at [427, 101] on select "Select [DEMOGRAPHIC_DATA] [DEMOGRAPHIC_DATA] Other Prefer Not To Say" at bounding box center [366, 100] width 135 height 12
select select "[DEMOGRAPHIC_DATA]"
click at [299, 94] on select "Select [DEMOGRAPHIC_DATA] [DEMOGRAPHIC_DATA] Other Prefer Not To Say" at bounding box center [366, 100] width 135 height 12
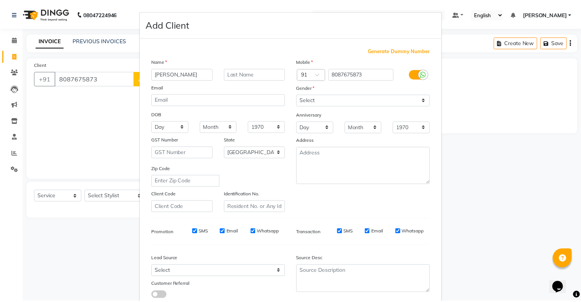
scroll to position [54, 0]
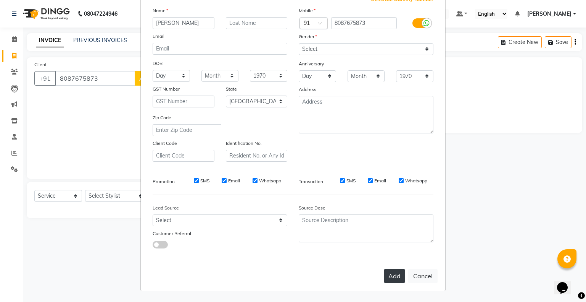
click at [394, 277] on button "Add" at bounding box center [394, 276] width 21 height 14
select select
select select "null"
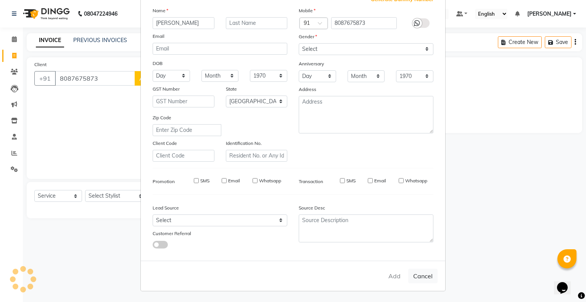
select select
checkbox input "false"
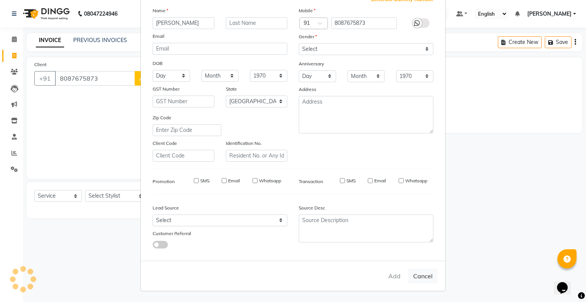
checkbox input "false"
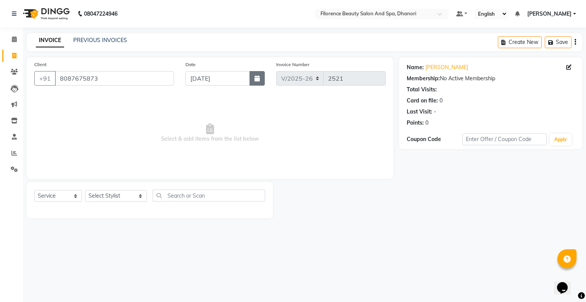
click at [260, 76] on button "button" at bounding box center [257, 78] width 15 height 15
select select "9"
select select "2025"
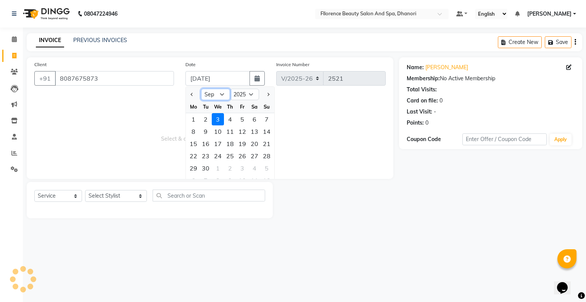
click at [219, 93] on select "Jan Feb Mar Apr May Jun [DATE] Aug Sep Oct Nov Dec" at bounding box center [215, 94] width 29 height 11
select select "8"
click at [201, 89] on select "Jan Feb Mar Apr May Jun [DATE] Aug Sep Oct Nov Dec" at bounding box center [215, 94] width 29 height 11
click at [195, 169] on div "25" at bounding box center [193, 168] width 12 height 12
type input "[DATE]"
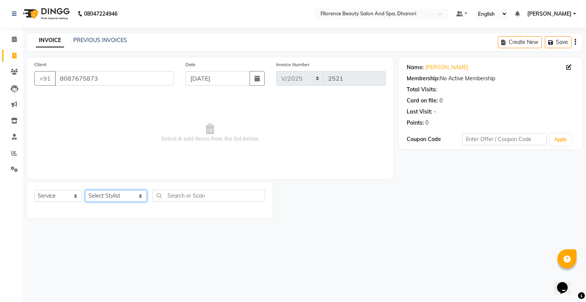
click at [122, 197] on select "Select Stylist [PERSON_NAME] [PERSON_NAME] arjun [PERSON_NAME] [PERSON_NAME] [P…" at bounding box center [116, 196] width 62 height 12
select select "23068"
click at [85, 190] on select "Select Stylist [PERSON_NAME] [PERSON_NAME] arjun [PERSON_NAME] [PERSON_NAME] [P…" at bounding box center [116, 196] width 62 height 12
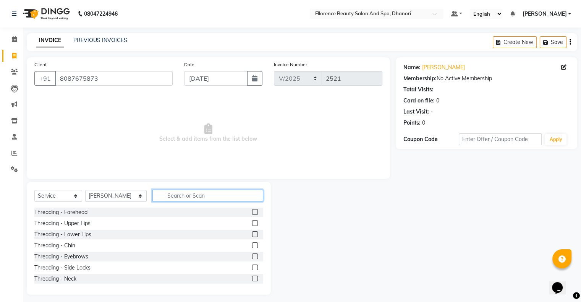
click at [181, 197] on input "text" at bounding box center [207, 195] width 111 height 12
type input "hair c"
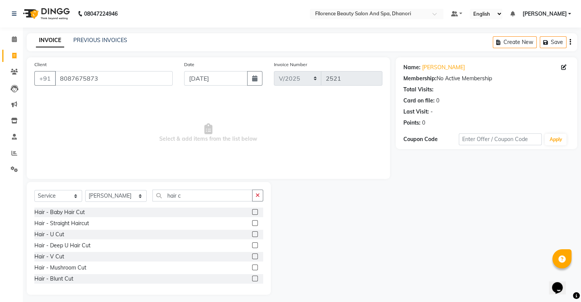
click at [252, 236] on label at bounding box center [255, 234] width 6 height 6
click at [252, 236] on input "checkbox" at bounding box center [254, 234] width 5 height 5
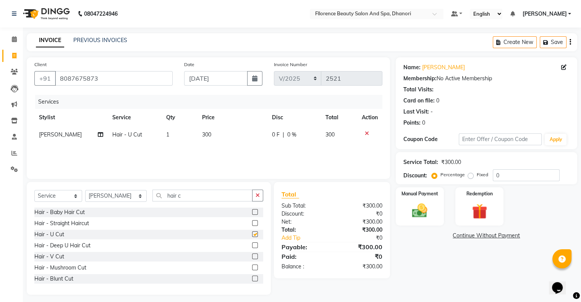
checkbox input "false"
click at [210, 143] on td "300" at bounding box center [232, 134] width 70 height 17
select select "23068"
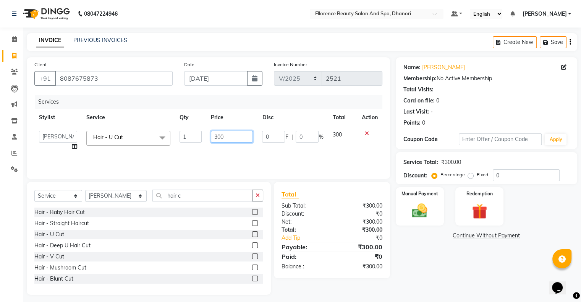
click at [232, 140] on input "300" at bounding box center [232, 137] width 42 height 12
type input "3"
type input "250"
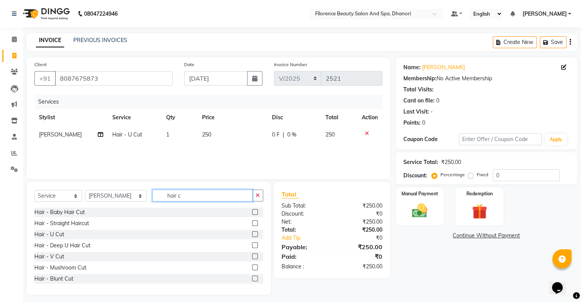
click at [173, 201] on input "hair c" at bounding box center [202, 195] width 100 height 12
type input "h"
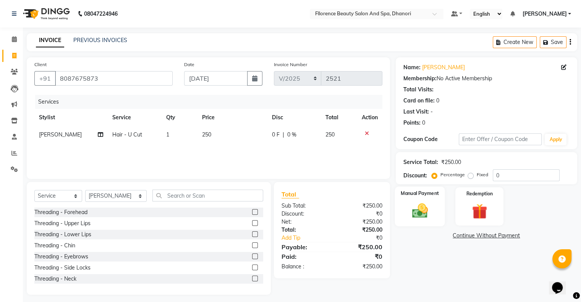
click at [422, 212] on img at bounding box center [419, 211] width 26 height 18
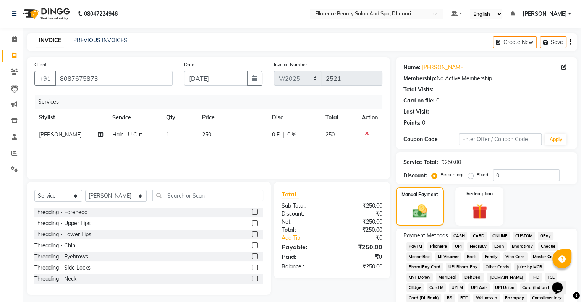
click at [544, 236] on span "GPay" at bounding box center [545, 235] width 16 height 9
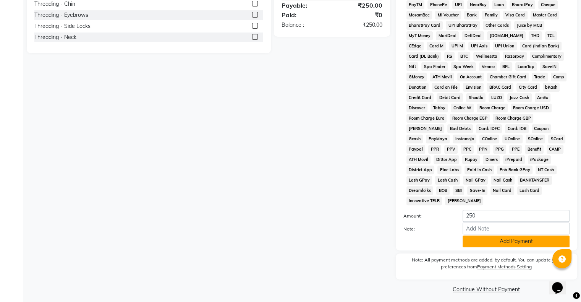
click at [515, 241] on button "Add Payment" at bounding box center [515, 241] width 107 height 12
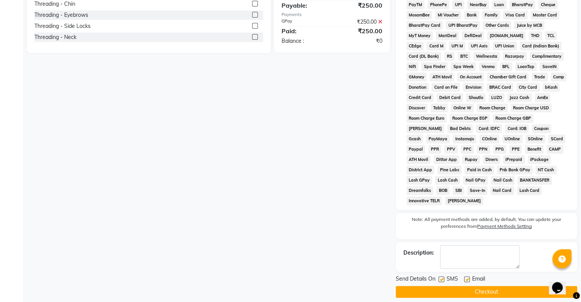
click at [481, 285] on button "Checkout" at bounding box center [485, 291] width 181 height 12
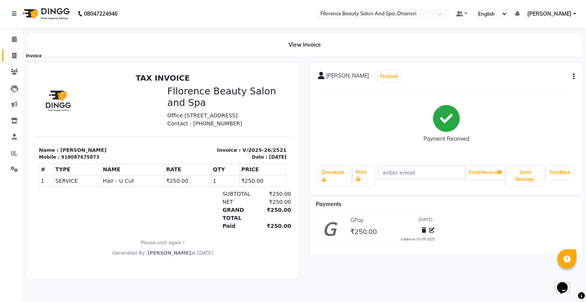
click at [14, 55] on icon at bounding box center [14, 56] width 4 height 6
select select "121"
select select "service"
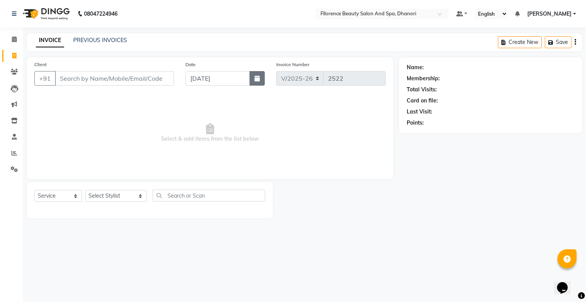
click at [253, 81] on button "button" at bounding box center [257, 78] width 15 height 15
select select "9"
select select "2025"
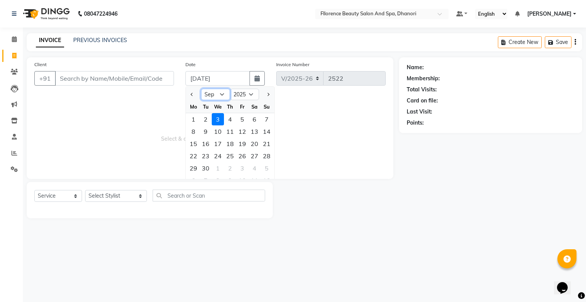
click at [223, 94] on select "Jan Feb Mar Apr May Jun [DATE] Aug Sep Oct Nov Dec" at bounding box center [215, 94] width 29 height 11
select select "8"
click at [201, 89] on select "Jan Feb Mar Apr May Jun [DATE] Aug Sep Oct Nov Dec" at bounding box center [215, 94] width 29 height 11
click at [194, 168] on div "25" at bounding box center [193, 168] width 12 height 12
type input "[DATE]"
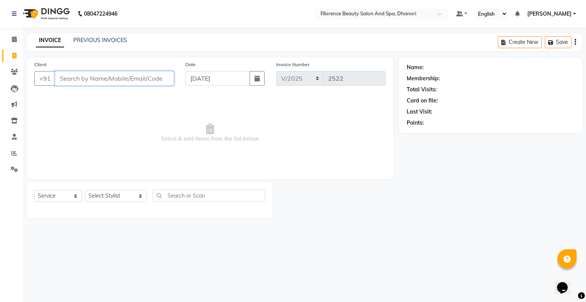
click at [121, 80] on input "Client" at bounding box center [114, 78] width 119 height 15
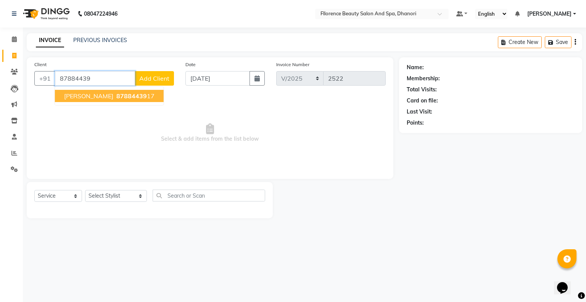
click at [116, 98] on span "87884439" at bounding box center [131, 96] width 31 height 8
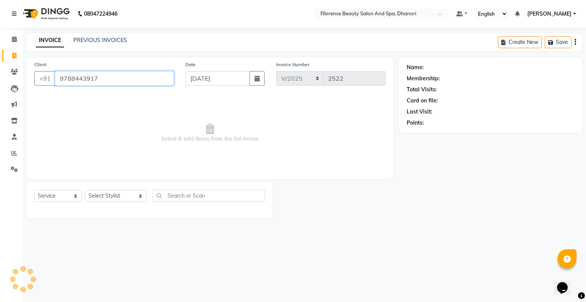
type input "8788443917"
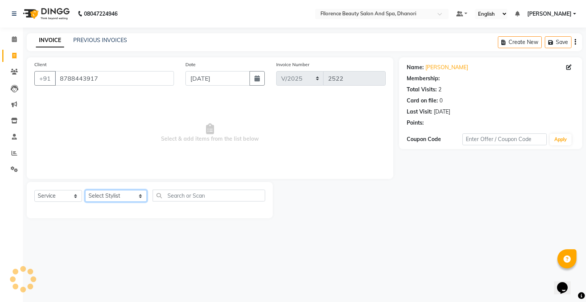
click at [126, 201] on select "Select Stylist [PERSON_NAME] [PERSON_NAME] arjun [PERSON_NAME] [PERSON_NAME] [P…" at bounding box center [116, 196] width 62 height 12
select select "86053"
click at [85, 190] on select "Select Stylist [PERSON_NAME] [PERSON_NAME] arjun [PERSON_NAME] [PERSON_NAME] [P…" at bounding box center [116, 196] width 62 height 12
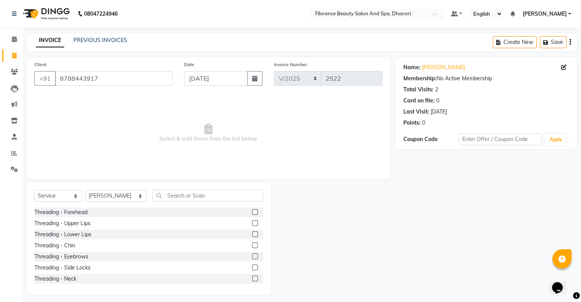
click at [252, 256] on label at bounding box center [255, 256] width 6 height 6
click at [252, 256] on input "checkbox" at bounding box center [254, 256] width 5 height 5
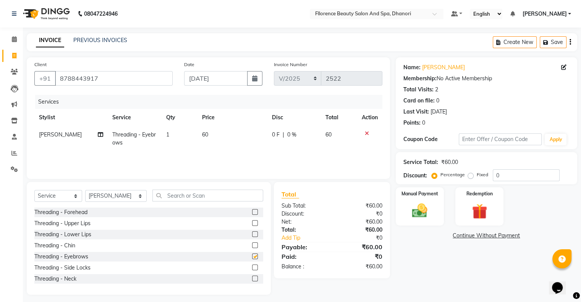
checkbox input "false"
click at [180, 198] on input "text" at bounding box center [207, 195] width 111 height 12
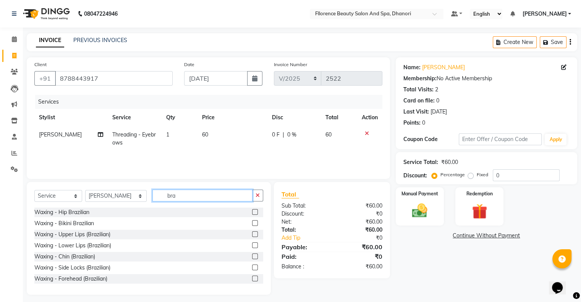
type input "bra"
click at [252, 232] on label at bounding box center [255, 234] width 6 height 6
click at [252, 232] on input "checkbox" at bounding box center [254, 234] width 5 height 5
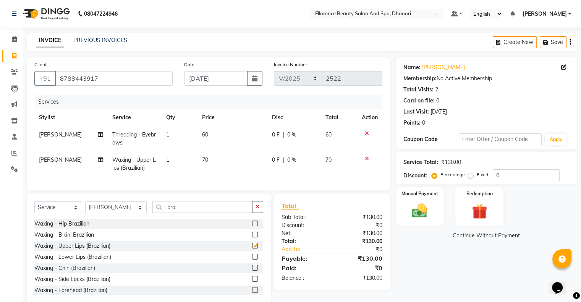
checkbox input "false"
click at [417, 211] on img at bounding box center [419, 211] width 26 height 18
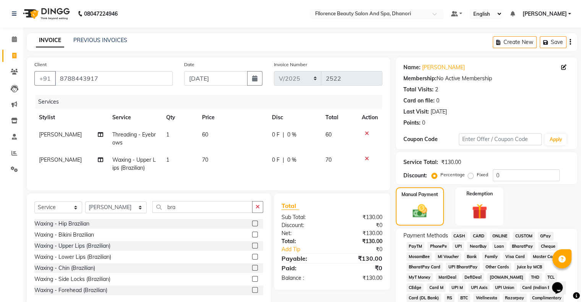
click at [544, 236] on span "GPay" at bounding box center [545, 235] width 16 height 9
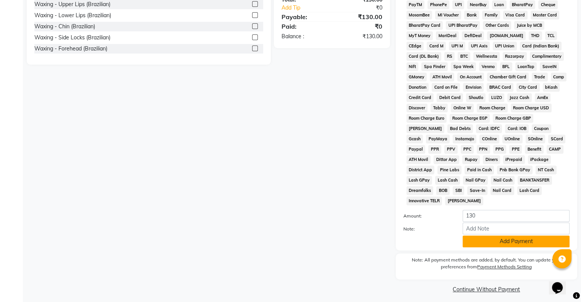
click at [506, 235] on button "Add Payment" at bounding box center [515, 241] width 107 height 12
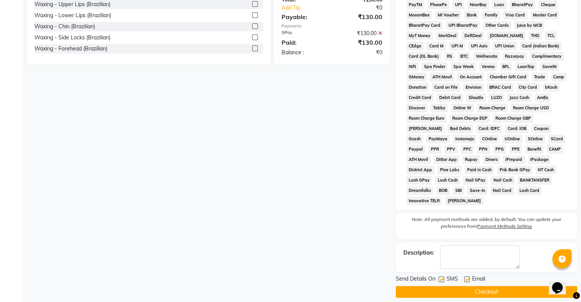
click at [483, 286] on button "Checkout" at bounding box center [485, 291] width 181 height 12
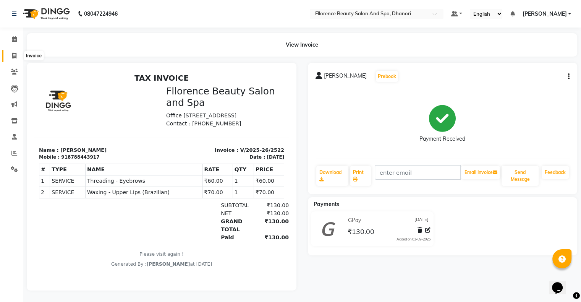
click at [14, 56] on icon at bounding box center [14, 56] width 4 height 6
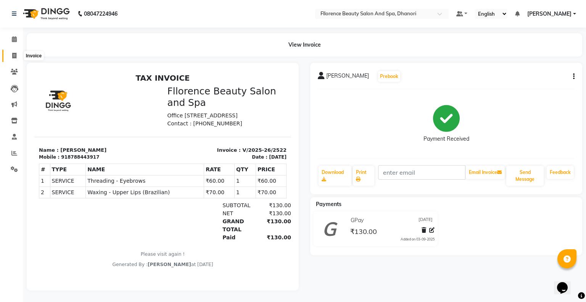
select select "121"
select select "service"
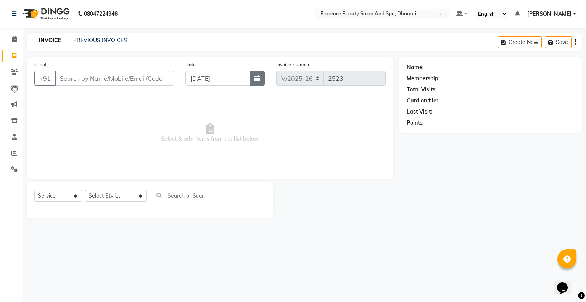
click at [258, 81] on icon "button" at bounding box center [257, 78] width 5 height 6
select select "9"
select select "2025"
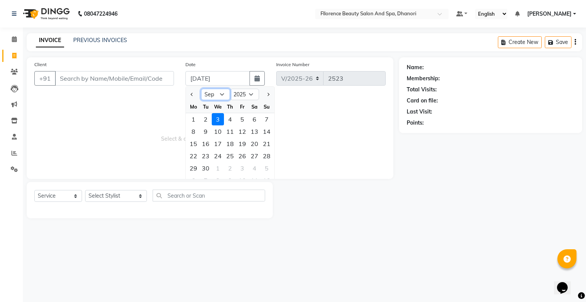
click at [222, 94] on select "Jan Feb Mar Apr May Jun [DATE] Aug Sep Oct Nov Dec" at bounding box center [215, 94] width 29 height 11
select select "8"
click at [201, 89] on select "Jan Feb Mar Apr May Jun [DATE] Aug Sep Oct Nov Dec" at bounding box center [215, 94] width 29 height 11
click at [192, 169] on div "25" at bounding box center [193, 168] width 12 height 12
type input "[DATE]"
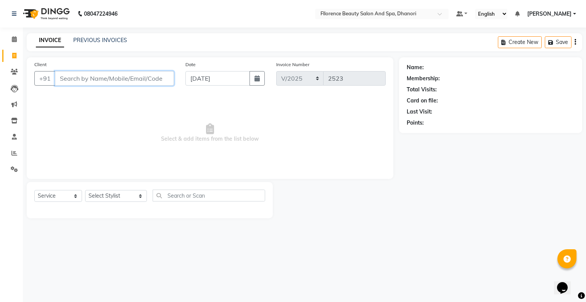
click at [124, 81] on input "Client" at bounding box center [114, 78] width 119 height 15
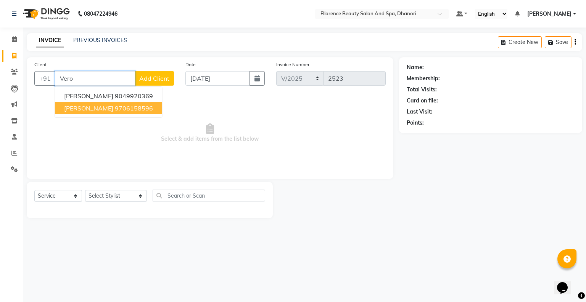
click at [115, 105] on ngb-highlight "9706158596" at bounding box center [134, 108] width 38 height 8
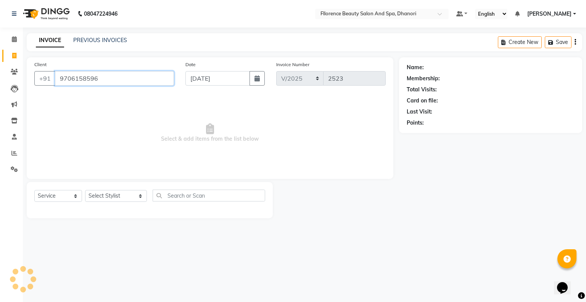
type input "9706158596"
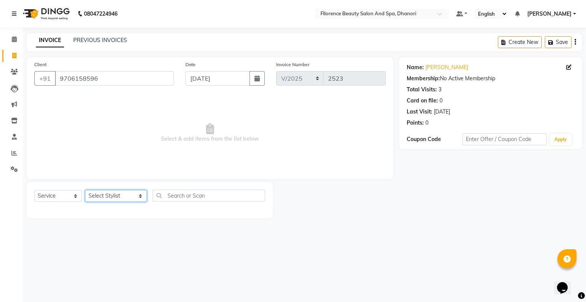
click at [127, 197] on select "Select Stylist [PERSON_NAME] [PERSON_NAME] arjun [PERSON_NAME] [PERSON_NAME] [P…" at bounding box center [116, 196] width 62 height 12
select select "80027"
click at [85, 190] on select "Select Stylist [PERSON_NAME] [PERSON_NAME] arjun [PERSON_NAME] [PERSON_NAME] [P…" at bounding box center [116, 196] width 62 height 12
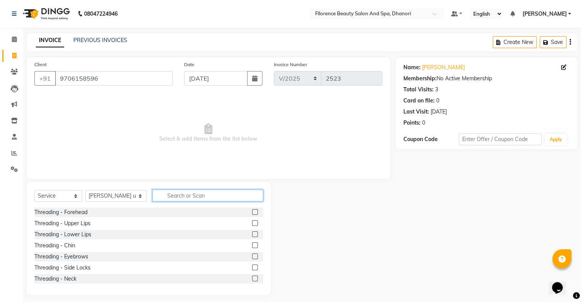
click at [169, 196] on input "text" at bounding box center [207, 195] width 111 height 12
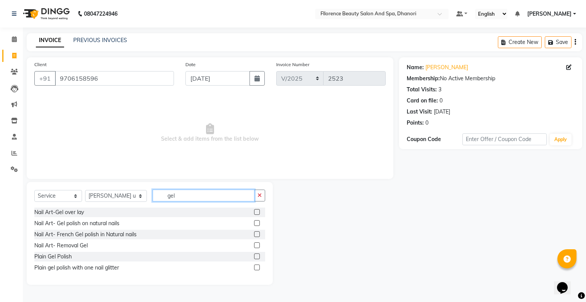
type input "gel"
click at [256, 258] on label at bounding box center [257, 256] width 6 height 6
click at [256, 258] on input "checkbox" at bounding box center [256, 256] width 5 height 5
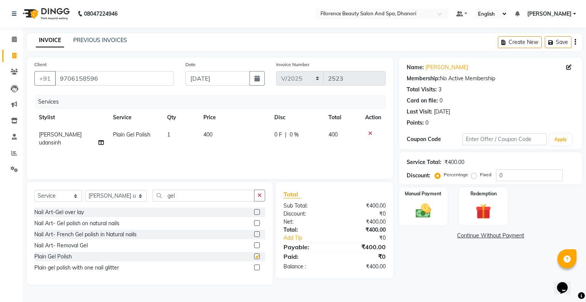
checkbox input "false"
click at [167, 192] on input "gel" at bounding box center [204, 195] width 102 height 12
type input "g"
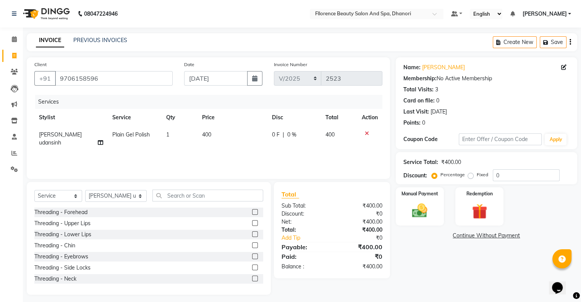
click at [207, 141] on td "400" at bounding box center [232, 138] width 70 height 25
select select "80027"
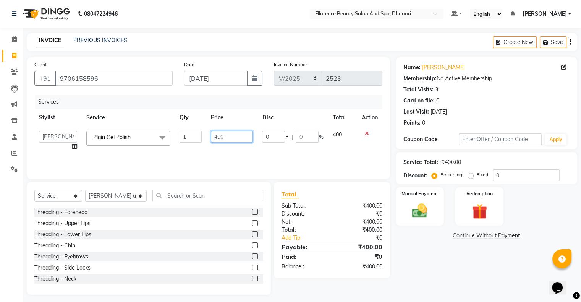
click at [233, 137] on input "400" at bounding box center [232, 137] width 42 height 12
type input "4"
type input "500"
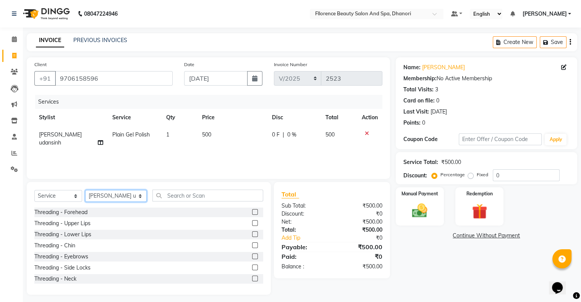
click at [131, 197] on select "Select Stylist [PERSON_NAME] [PERSON_NAME] arjun [PERSON_NAME] [PERSON_NAME] [P…" at bounding box center [115, 196] width 61 height 12
select select "7031"
click at [85, 190] on select "Select Stylist [PERSON_NAME] [PERSON_NAME] arjun [PERSON_NAME] [PERSON_NAME] [P…" at bounding box center [115, 196] width 61 height 12
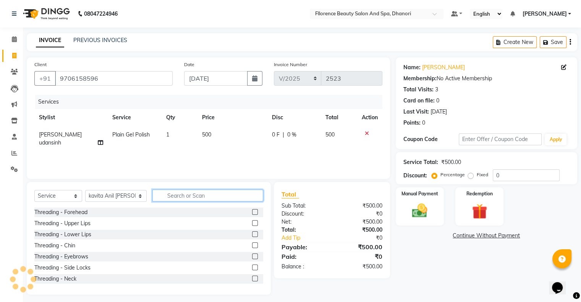
click at [166, 195] on input "text" at bounding box center [207, 195] width 111 height 12
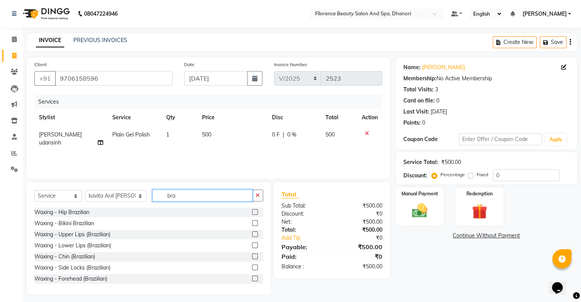
type input "bra"
click at [252, 234] on label at bounding box center [255, 234] width 6 height 6
click at [252, 234] on input "checkbox" at bounding box center [254, 234] width 5 height 5
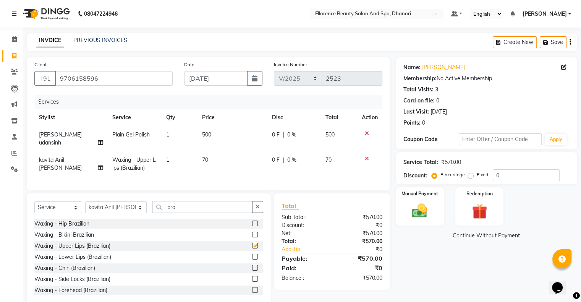
checkbox input "false"
click at [417, 205] on img at bounding box center [419, 211] width 26 height 18
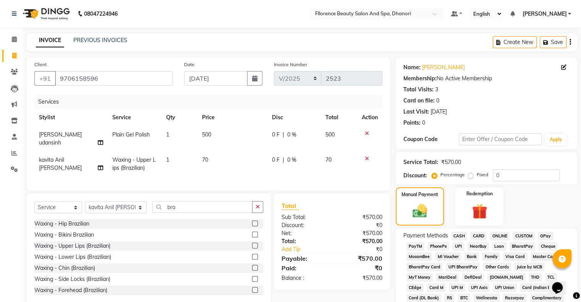
click at [544, 236] on span "GPay" at bounding box center [545, 235] width 16 height 9
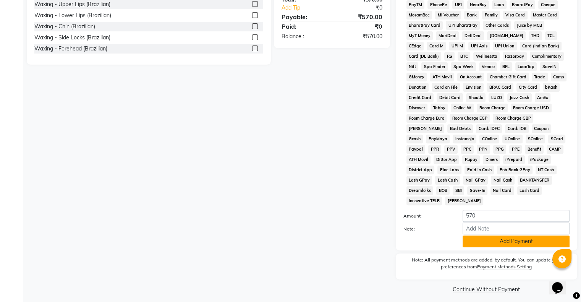
click at [506, 238] on button "Add Payment" at bounding box center [515, 241] width 107 height 12
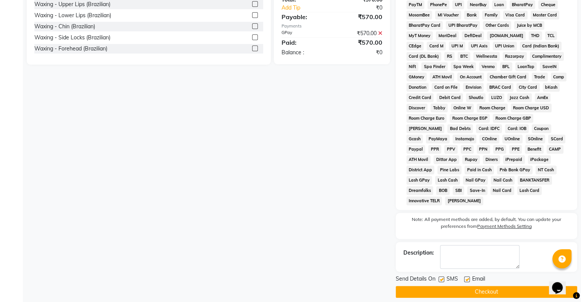
click at [482, 285] on button "Checkout" at bounding box center [485, 291] width 181 height 12
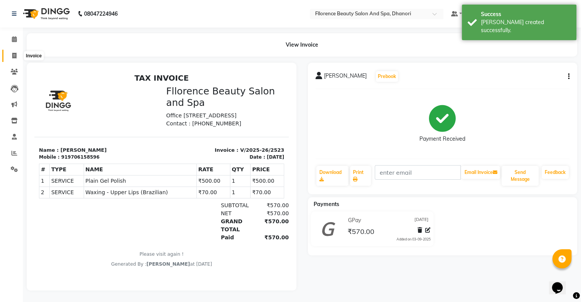
click at [11, 54] on span at bounding box center [14, 56] width 13 height 9
select select "service"
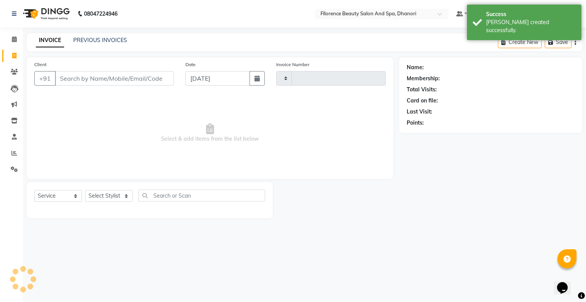
type input "2524"
select select "121"
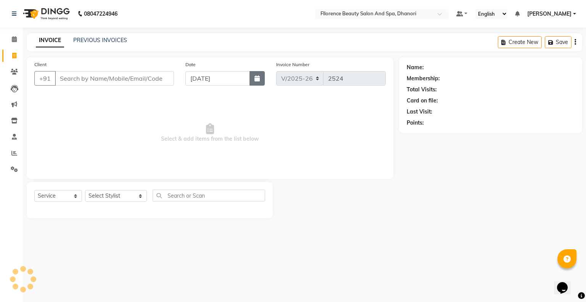
click at [255, 82] on button "button" at bounding box center [257, 78] width 15 height 15
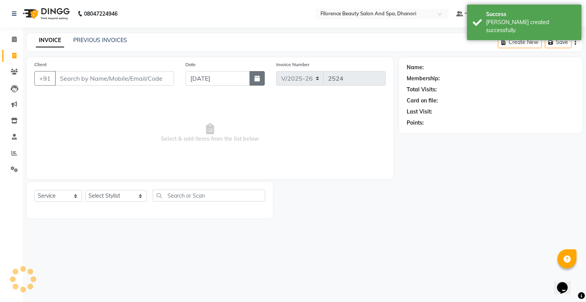
select select "9"
select select "2025"
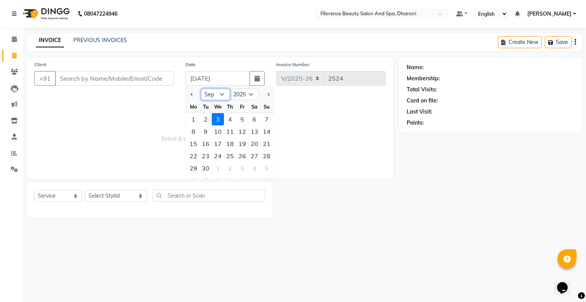
click at [221, 94] on select "Jan Feb Mar Apr May Jun [DATE] Aug Sep Oct Nov Dec" at bounding box center [215, 94] width 29 height 11
select select "8"
click at [201, 89] on select "Jan Feb Mar Apr May Jun [DATE] Aug Sep Oct Nov Dec" at bounding box center [215, 94] width 29 height 11
click at [127, 196] on select "Select Stylist [PERSON_NAME] [PERSON_NAME] arjun [PERSON_NAME] [PERSON_NAME] [P…" at bounding box center [116, 196] width 62 height 12
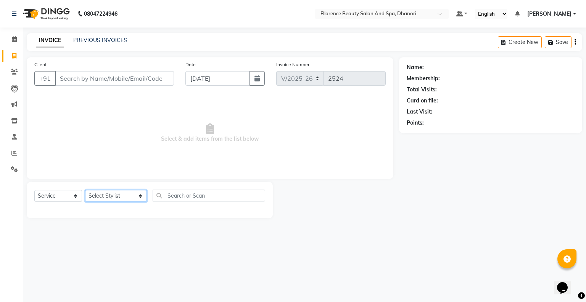
click at [127, 196] on select "Select Stylist [PERSON_NAME] [PERSON_NAME] arjun [PERSON_NAME] [PERSON_NAME] [P…" at bounding box center [116, 196] width 62 height 12
select select "86053"
click at [85, 190] on select "Select Stylist [PERSON_NAME] [PERSON_NAME] arjun [PERSON_NAME] [PERSON_NAME] [P…" at bounding box center [116, 196] width 62 height 12
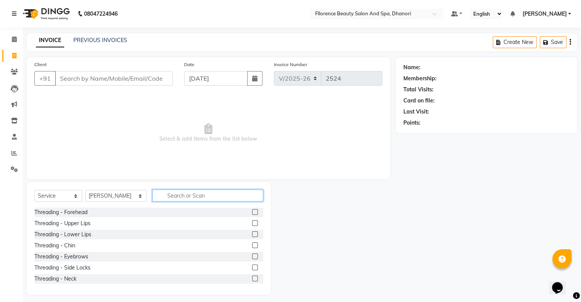
click at [168, 195] on input "text" at bounding box center [207, 195] width 111 height 12
click at [252, 79] on button "button" at bounding box center [254, 78] width 15 height 15
select select "9"
select select "2025"
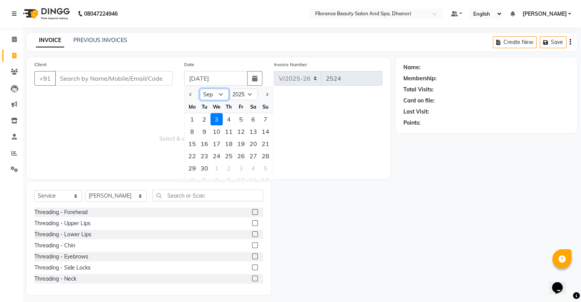
click at [223, 94] on select "Jan Feb Mar Apr May Jun [DATE] Aug Sep Oct Nov Dec" at bounding box center [214, 94] width 29 height 11
select select "8"
click at [200, 89] on select "Jan Feb Mar Apr May Jun [DATE] Aug Sep Oct Nov Dec" at bounding box center [214, 94] width 29 height 11
click at [192, 167] on div "25" at bounding box center [192, 168] width 12 height 12
type input "[DATE]"
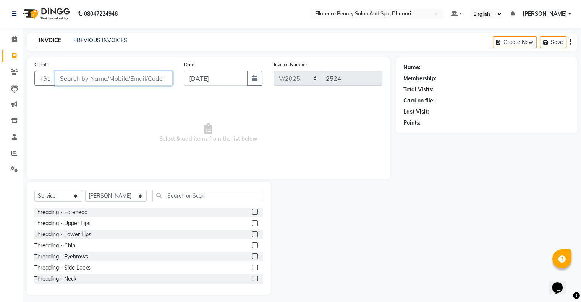
click at [142, 79] on input "Client" at bounding box center [114, 78] width 118 height 15
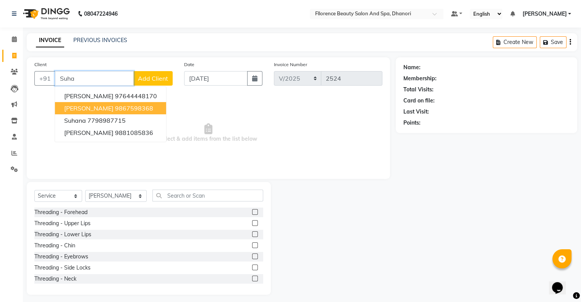
click at [115, 109] on ngb-highlight "9867598368" at bounding box center [134, 108] width 38 height 8
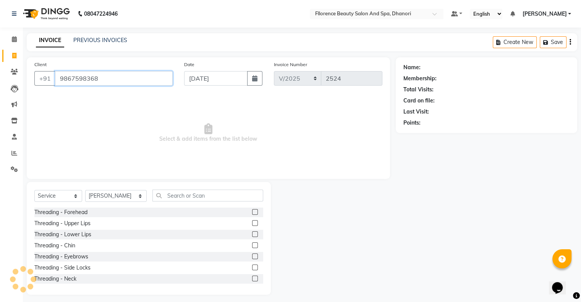
type input "9867598368"
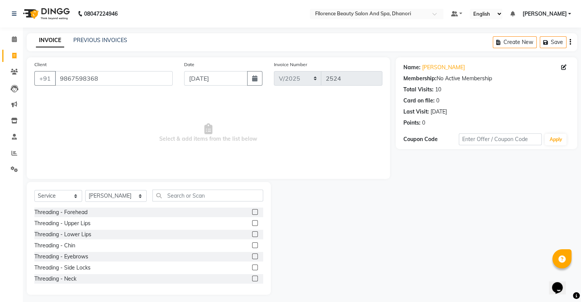
click at [252, 258] on label at bounding box center [255, 256] width 6 height 6
click at [252, 258] on input "checkbox" at bounding box center [254, 256] width 5 height 5
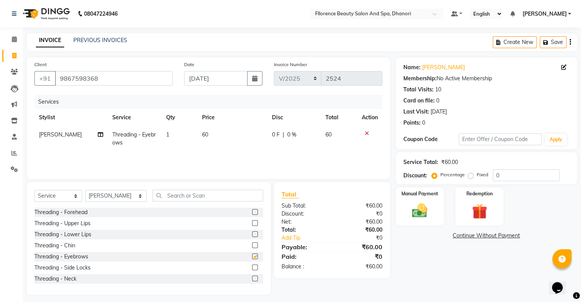
checkbox input "false"
click at [418, 203] on img at bounding box center [419, 211] width 26 height 18
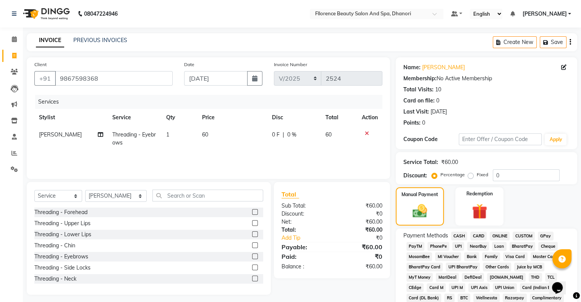
click at [541, 234] on span "GPay" at bounding box center [545, 235] width 16 height 9
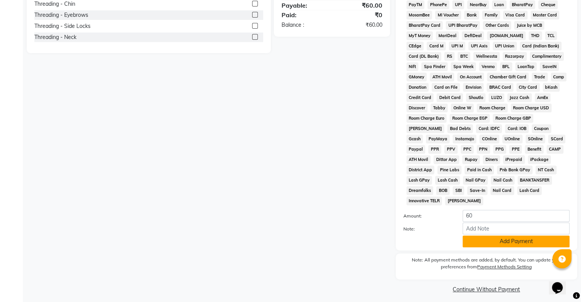
click at [535, 242] on button "Add Payment" at bounding box center [515, 241] width 107 height 12
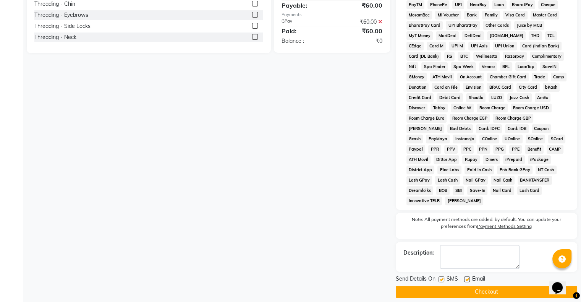
click at [496, 287] on button "Checkout" at bounding box center [485, 291] width 181 height 12
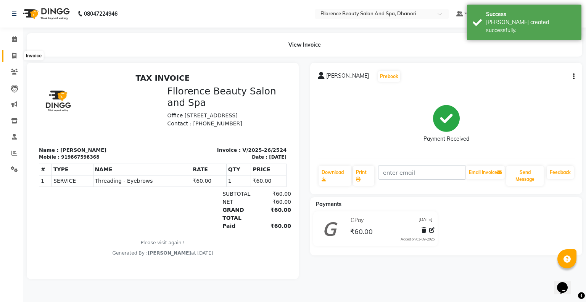
click at [13, 55] on icon at bounding box center [14, 56] width 4 height 6
select select "121"
select select "service"
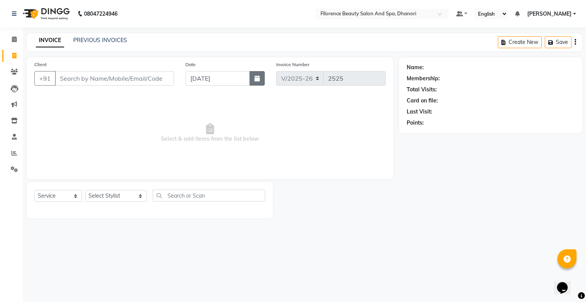
click at [264, 84] on button "button" at bounding box center [257, 78] width 15 height 15
select select "9"
select select "2025"
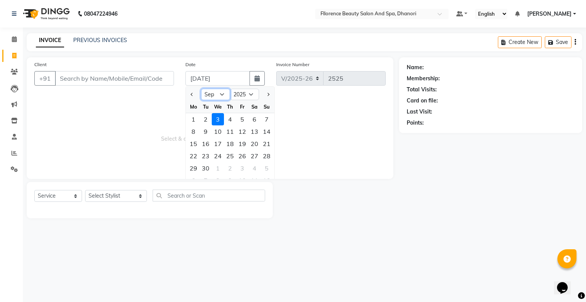
click at [223, 93] on select "Jan Feb Mar Apr May Jun [DATE] Aug Sep Oct Nov Dec" at bounding box center [215, 94] width 29 height 11
select select "8"
click at [201, 89] on select "Jan Feb Mar Apr May Jun [DATE] Aug Sep Oct Nov Dec" at bounding box center [215, 94] width 29 height 11
click at [195, 165] on div "25" at bounding box center [193, 168] width 12 height 12
type input "[DATE]"
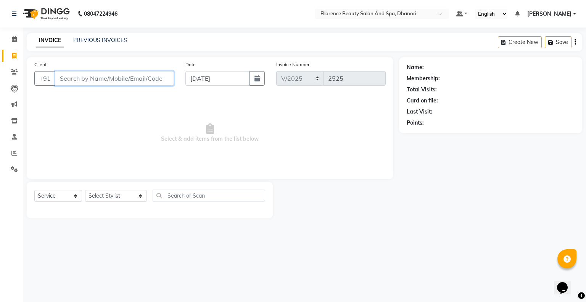
click at [147, 82] on input "Client" at bounding box center [114, 78] width 119 height 15
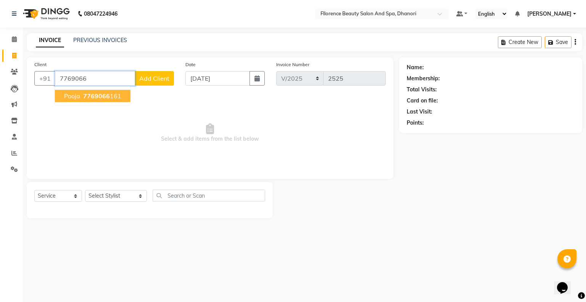
click at [117, 91] on button "Pooja 7769066 161" at bounding box center [93, 96] width 76 height 12
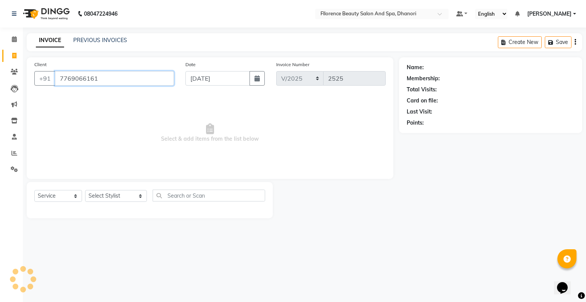
type input "7769066161"
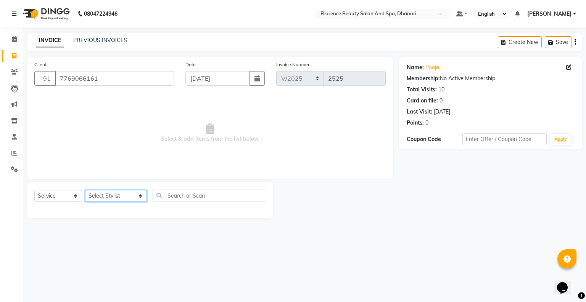
click at [125, 195] on select "Select Stylist [PERSON_NAME] [PERSON_NAME] arjun [PERSON_NAME] [PERSON_NAME] [P…" at bounding box center [116, 196] width 62 height 12
select select "46087"
click at [85, 190] on select "Select Stylist [PERSON_NAME] [PERSON_NAME] arjun [PERSON_NAME] [PERSON_NAME] [P…" at bounding box center [116, 196] width 62 height 12
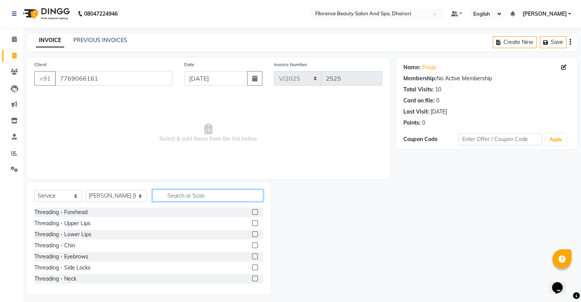
click at [176, 192] on input "text" at bounding box center [207, 195] width 111 height 12
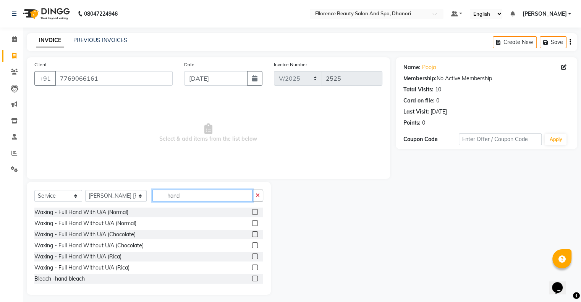
type input "hand"
click at [252, 211] on label at bounding box center [255, 212] width 6 height 6
click at [252, 211] on input "checkbox" at bounding box center [254, 212] width 5 height 5
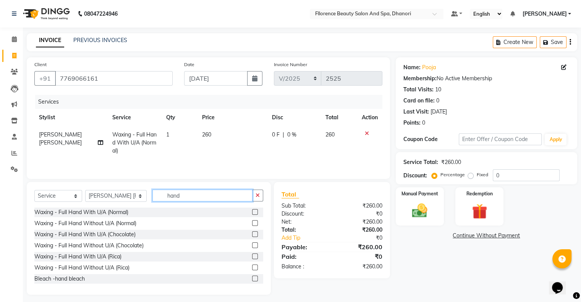
click at [170, 195] on input "hand" at bounding box center [202, 195] width 100 height 12
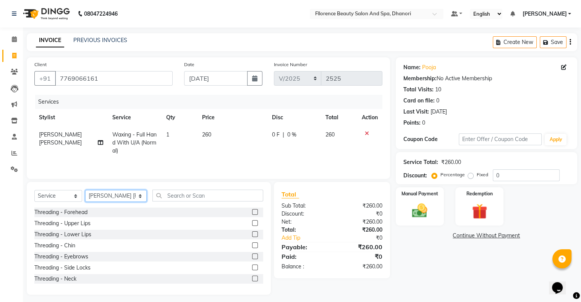
click at [127, 197] on select "Select Stylist [PERSON_NAME] [PERSON_NAME] arjun [PERSON_NAME] [PERSON_NAME] [P…" at bounding box center [115, 196] width 61 height 12
click at [85, 190] on select "Select Stylist [PERSON_NAME] [PERSON_NAME] arjun [PERSON_NAME] [PERSON_NAME] [P…" at bounding box center [115, 196] width 61 height 12
click at [252, 257] on label at bounding box center [255, 256] width 6 height 6
click at [252, 257] on input "checkbox" at bounding box center [254, 256] width 5 height 5
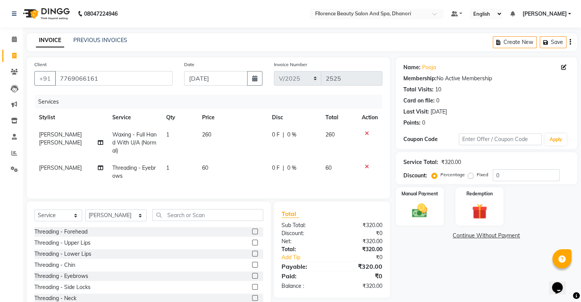
click at [252, 245] on label at bounding box center [255, 242] width 6 height 6
click at [252, 245] on input "checkbox" at bounding box center [254, 242] width 5 height 5
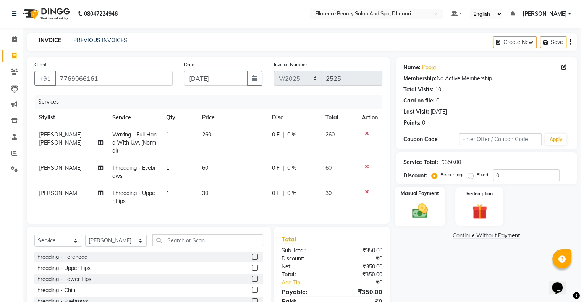
click at [421, 208] on img at bounding box center [419, 211] width 26 height 18
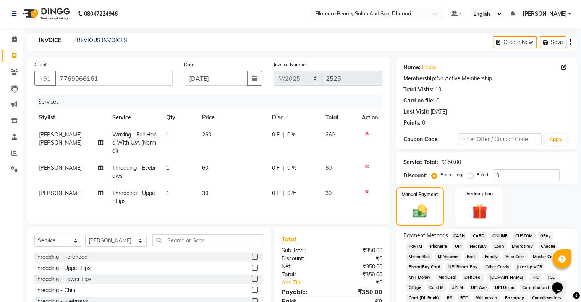
click at [544, 237] on span "GPay" at bounding box center [545, 235] width 16 height 9
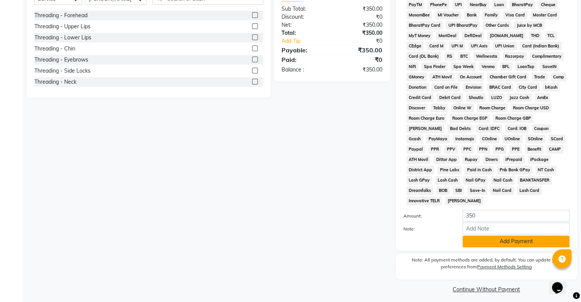
click at [514, 235] on button "Add Payment" at bounding box center [515, 241] width 107 height 12
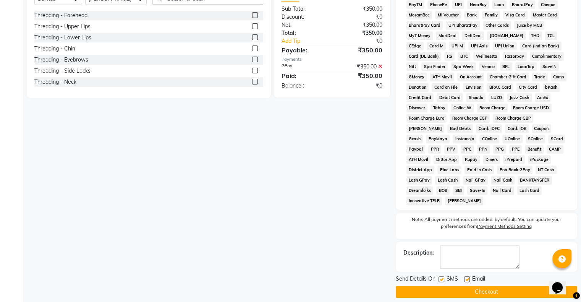
click at [487, 289] on button "Checkout" at bounding box center [485, 291] width 181 height 12
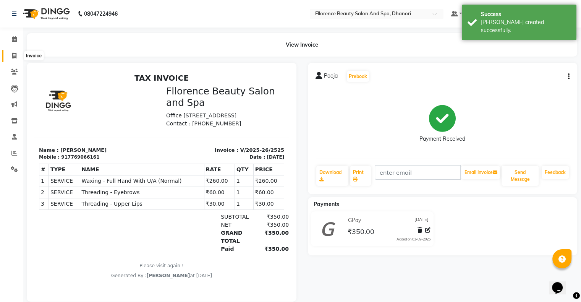
click at [16, 57] on icon at bounding box center [14, 56] width 4 height 6
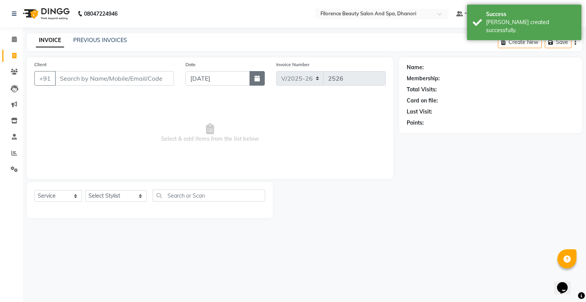
click at [255, 80] on icon "button" at bounding box center [257, 78] width 5 height 6
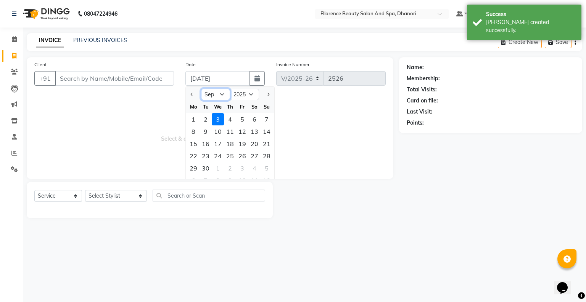
click at [223, 94] on select "Jan Feb Mar Apr May Jun [DATE] Aug Sep Oct Nov Dec" at bounding box center [215, 94] width 29 height 11
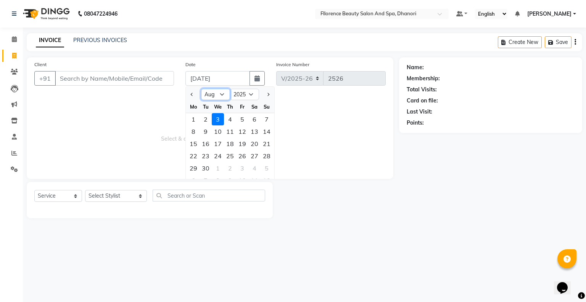
click at [201, 89] on select "Jan Feb Mar Apr May Jun [DATE] Aug Sep Oct Nov Dec" at bounding box center [215, 94] width 29 height 11
click at [195, 169] on div "25" at bounding box center [193, 168] width 12 height 12
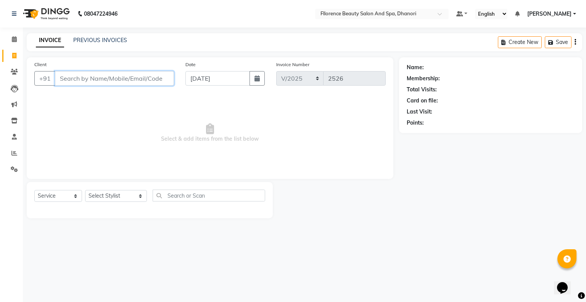
click at [137, 84] on input "Client" at bounding box center [114, 78] width 119 height 15
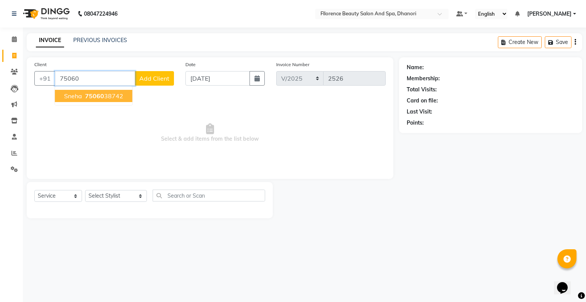
click at [115, 98] on ngb-highlight "75060 38742" at bounding box center [104, 96] width 40 height 8
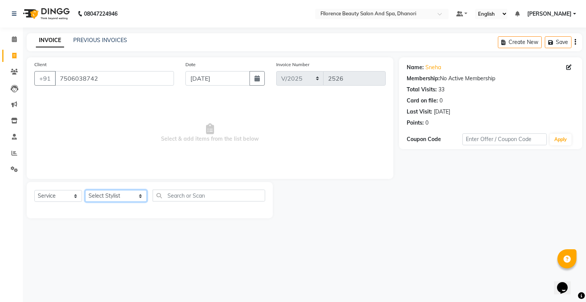
click at [127, 195] on select "Select Stylist [PERSON_NAME] [PERSON_NAME] arjun [PERSON_NAME] [PERSON_NAME] [P…" at bounding box center [116, 196] width 62 height 12
click at [85, 190] on select "Select Stylist [PERSON_NAME] [PERSON_NAME] arjun [PERSON_NAME] [PERSON_NAME] [P…" at bounding box center [116, 196] width 62 height 12
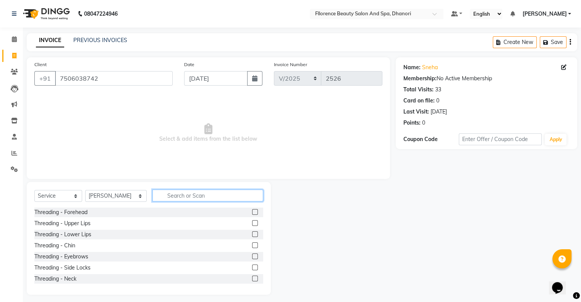
click at [158, 195] on input "text" at bounding box center [207, 195] width 111 height 12
click at [164, 197] on input "text" at bounding box center [207, 195] width 111 height 12
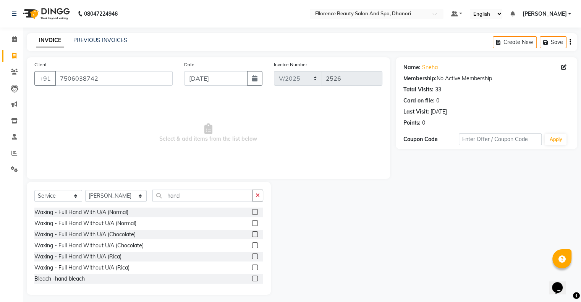
click at [252, 256] on label at bounding box center [255, 256] width 6 height 6
click at [252, 256] on input "checkbox" at bounding box center [254, 256] width 5 height 5
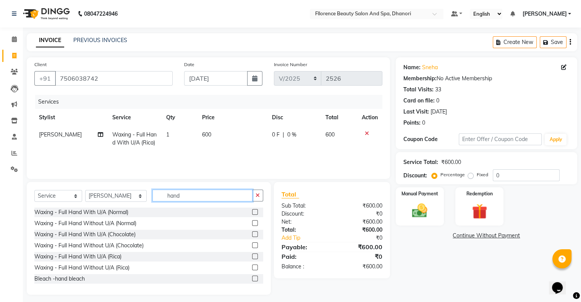
click at [172, 197] on input "hand" at bounding box center [202, 195] width 100 height 12
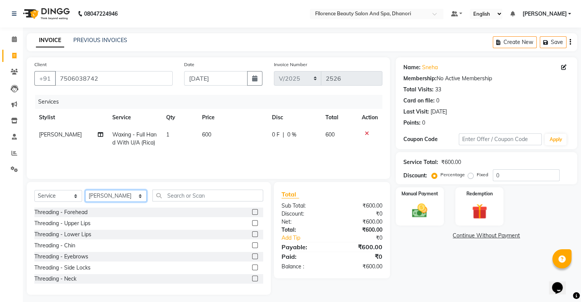
click at [125, 197] on select "Select Stylist [PERSON_NAME] [PERSON_NAME] arjun [PERSON_NAME] [PERSON_NAME] [P…" at bounding box center [115, 196] width 61 height 12
click at [85, 190] on select "Select Stylist [PERSON_NAME] [PERSON_NAME] arjun [PERSON_NAME] [PERSON_NAME] [P…" at bounding box center [115, 196] width 61 height 12
click at [252, 256] on label at bounding box center [255, 256] width 6 height 6
click at [252, 256] on input "checkbox" at bounding box center [254, 256] width 5 height 5
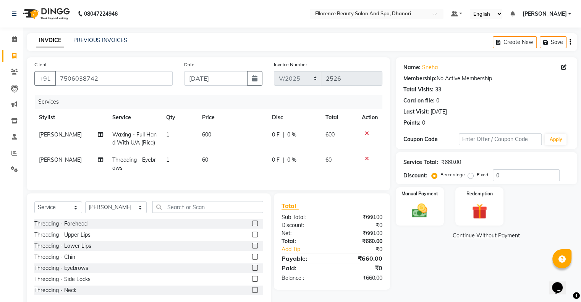
click at [252, 237] on label at bounding box center [255, 234] width 6 height 6
click at [252, 237] on input "checkbox" at bounding box center [254, 234] width 5 height 5
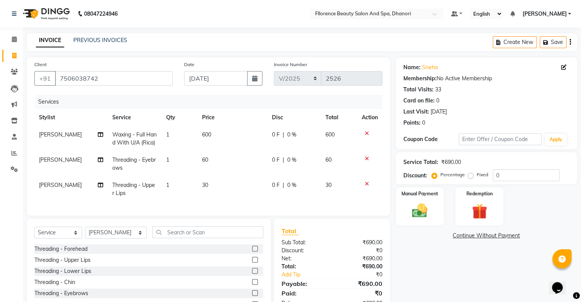
click at [252, 251] on label at bounding box center [255, 248] width 6 height 6
click at [252, 251] on input "checkbox" at bounding box center [254, 248] width 5 height 5
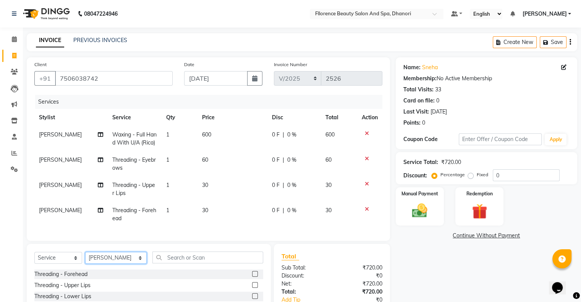
click at [129, 263] on select "Select Stylist [PERSON_NAME] [PERSON_NAME] arjun [PERSON_NAME] [PERSON_NAME] [P…" at bounding box center [115, 258] width 61 height 12
click at [85, 258] on select "Select Stylist [PERSON_NAME] [PERSON_NAME] arjun [PERSON_NAME] [PERSON_NAME] [P…" at bounding box center [115, 258] width 61 height 12
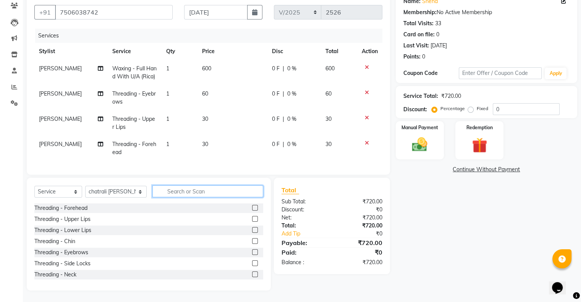
click at [186, 196] on input "text" at bounding box center [207, 191] width 111 height 12
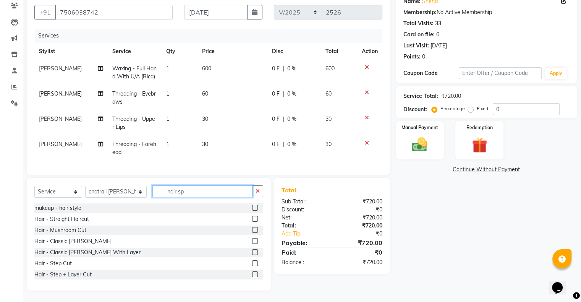
scroll to position [62, 0]
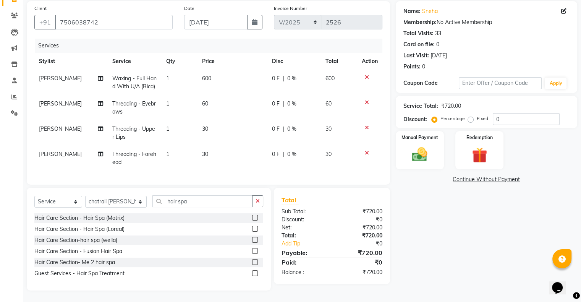
click at [253, 230] on label at bounding box center [255, 229] width 6 height 6
click at [253, 230] on input "checkbox" at bounding box center [254, 228] width 5 height 5
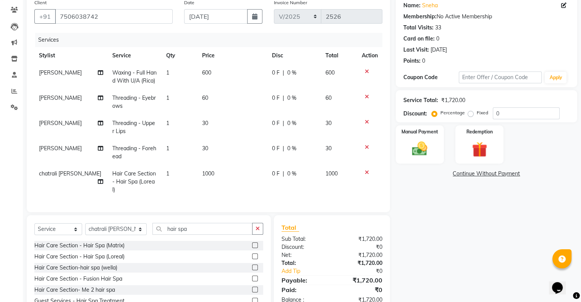
click at [218, 176] on td "1000" at bounding box center [232, 181] width 70 height 33
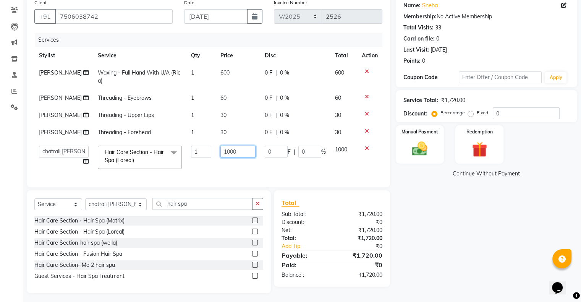
click at [234, 157] on input "1000" at bounding box center [237, 151] width 35 height 12
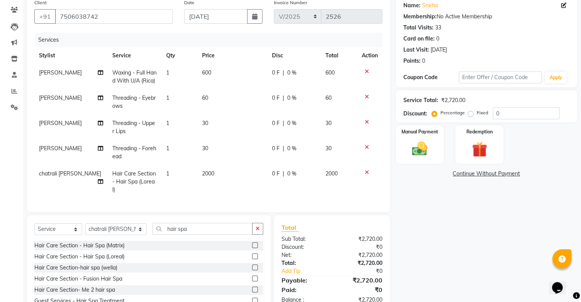
click at [215, 201] on div "Services Stylist Service Qty Price Disc Total Action [PERSON_NAME] gotkar Waxin…" at bounding box center [208, 118] width 348 height 171
click at [418, 146] on img at bounding box center [419, 149] width 26 height 18
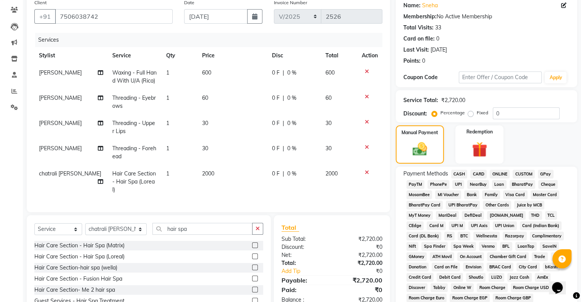
click at [476, 171] on span "CARD" at bounding box center [478, 173] width 16 height 9
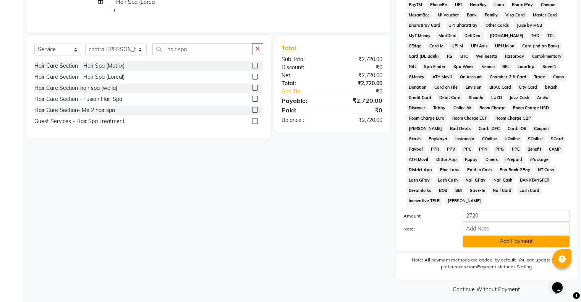
click at [511, 237] on button "Add Payment" at bounding box center [515, 241] width 107 height 12
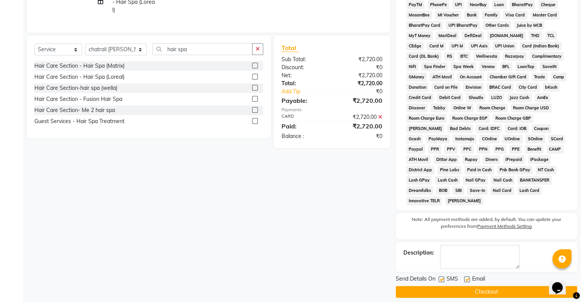
click at [486, 287] on button "Checkout" at bounding box center [485, 291] width 181 height 12
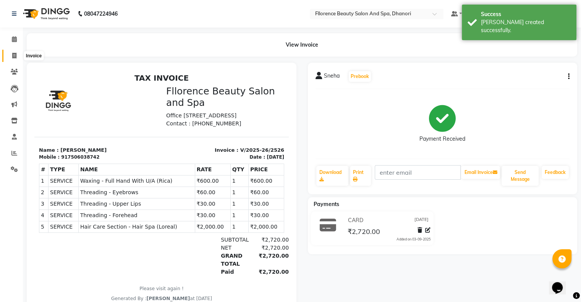
click at [8, 54] on span at bounding box center [14, 56] width 13 height 9
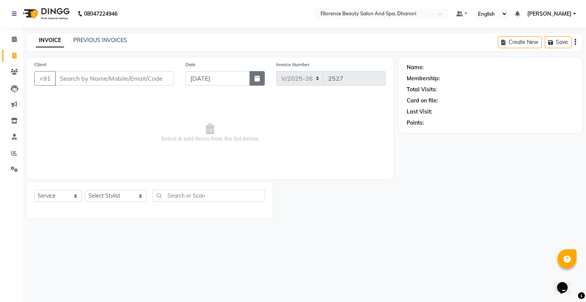
click at [254, 82] on button "button" at bounding box center [257, 78] width 15 height 15
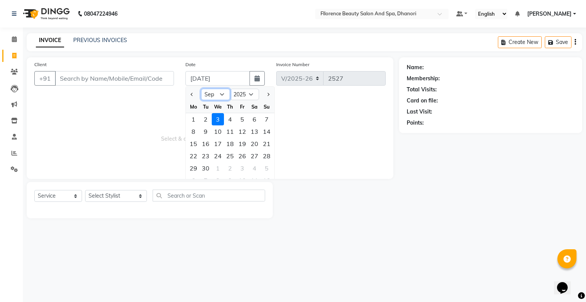
click at [222, 94] on select "Jan Feb Mar Apr May Jun [DATE] Aug Sep Oct Nov Dec" at bounding box center [215, 94] width 29 height 11
click at [201, 89] on select "Jan Feb Mar Apr May Jun [DATE] Aug Sep Oct Nov Dec" at bounding box center [215, 94] width 29 height 11
click at [232, 169] on div "28" at bounding box center [230, 168] width 12 height 12
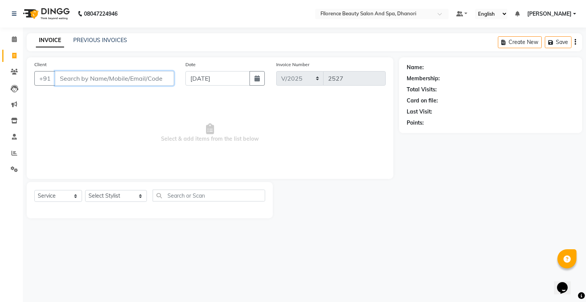
click at [165, 80] on input "Client" at bounding box center [114, 78] width 119 height 15
click at [15, 153] on icon at bounding box center [14, 153] width 6 height 6
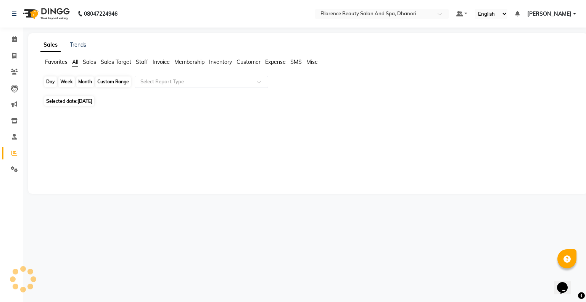
click at [50, 81] on div "Day" at bounding box center [50, 81] width 13 height 11
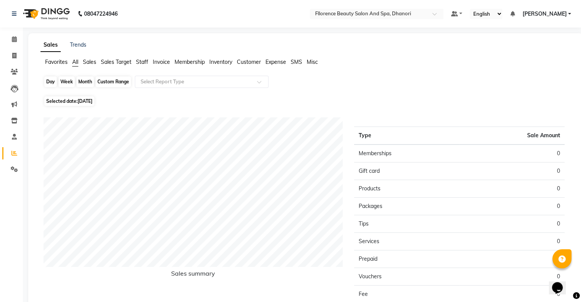
click at [49, 81] on div "Day" at bounding box center [50, 81] width 13 height 11
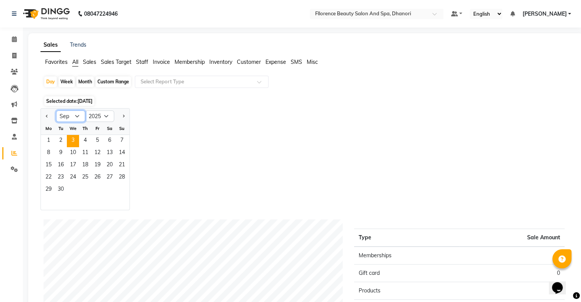
click at [77, 115] on select "Jan Feb Mar Apr May Jun [DATE] Aug Sep Oct Nov Dec" at bounding box center [70, 115] width 29 height 11
click at [56, 110] on select "Jan Feb Mar Apr May Jun [DATE] Aug Sep Oct Nov Dec" at bounding box center [70, 115] width 29 height 11
click at [82, 190] on span "28" at bounding box center [85, 190] width 12 height 12
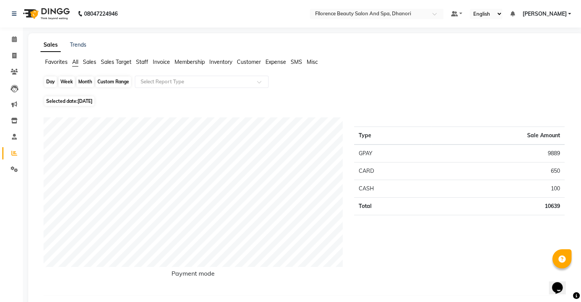
click at [51, 81] on div "Day" at bounding box center [50, 81] width 13 height 11
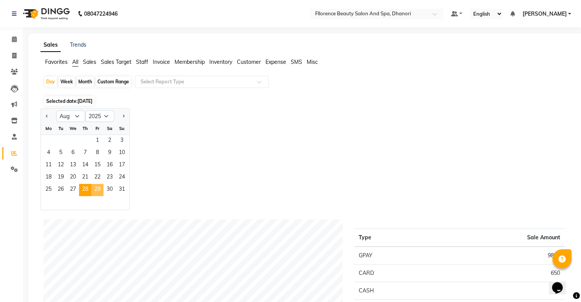
click at [98, 194] on span "29" at bounding box center [97, 190] width 12 height 12
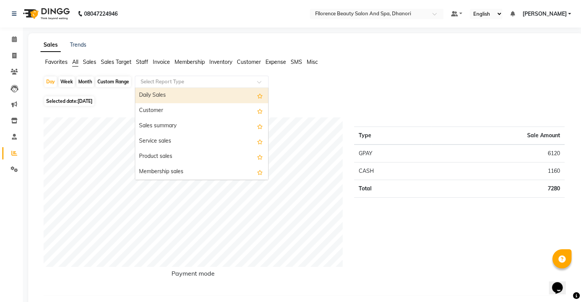
click at [261, 87] on ng-select "Select Report Type Daily Sales Customer Sales summary Service sales Product sal…" at bounding box center [202, 82] width 134 height 12
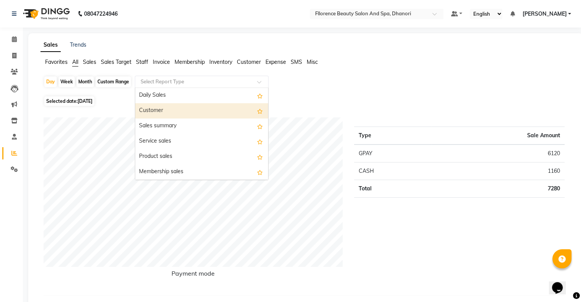
click at [177, 110] on div "Customer" at bounding box center [201, 110] width 133 height 15
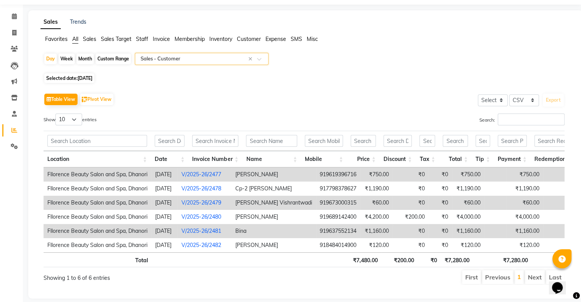
scroll to position [41, 0]
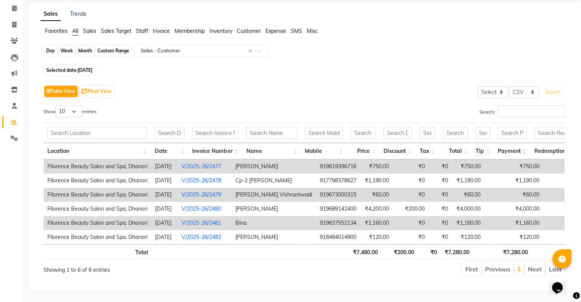
click at [49, 45] on div "Day" at bounding box center [50, 50] width 13 height 11
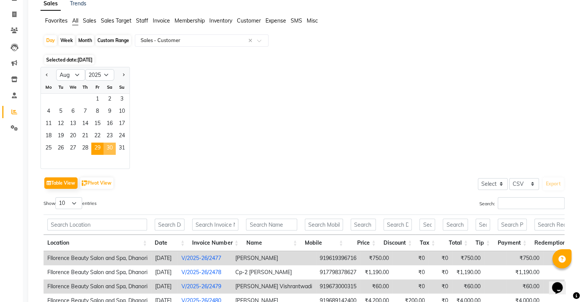
click at [109, 149] on span "30" at bounding box center [109, 148] width 12 height 12
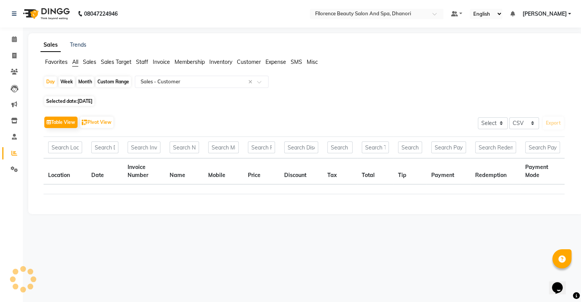
scroll to position [0, 0]
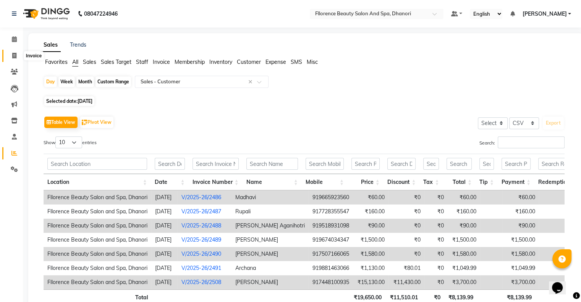
click at [16, 56] on icon at bounding box center [14, 56] width 4 height 6
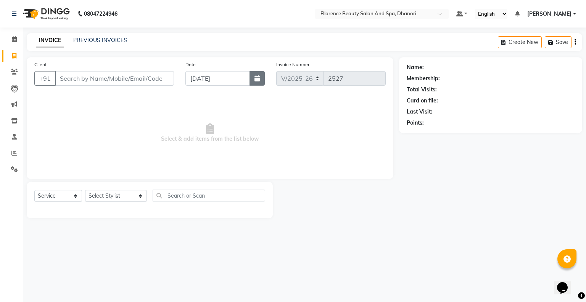
click at [256, 80] on icon "button" at bounding box center [257, 78] width 5 height 6
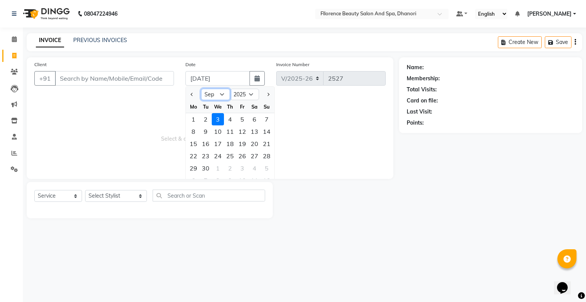
click at [224, 93] on select "Jan Feb Mar Apr May Jun [DATE] Aug Sep Oct Nov Dec" at bounding box center [215, 94] width 29 height 11
click at [201, 89] on select "Jan Feb Mar Apr May Jun [DATE] Aug Sep Oct Nov Dec" at bounding box center [215, 94] width 29 height 11
click at [253, 167] on div "30" at bounding box center [254, 168] width 12 height 12
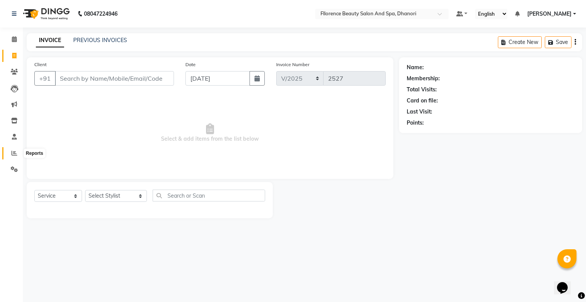
click at [16, 153] on icon at bounding box center [14, 153] width 6 height 6
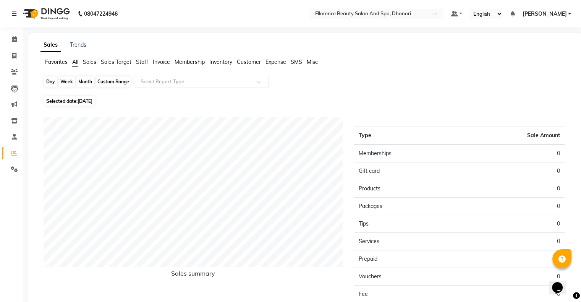
click at [50, 84] on div "Day" at bounding box center [50, 81] width 13 height 11
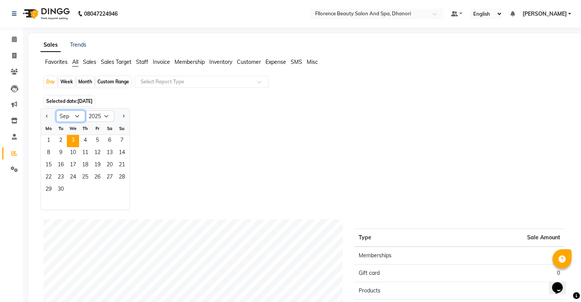
click at [76, 114] on select "Jan Feb Mar Apr May Jun [DATE] Aug Sep Oct Nov Dec" at bounding box center [70, 115] width 29 height 11
click at [56, 110] on select "Jan Feb Mar Apr May Jun [DATE] Aug Sep Oct Nov Dec" at bounding box center [70, 115] width 29 height 11
click at [108, 190] on span "30" at bounding box center [109, 190] width 12 height 12
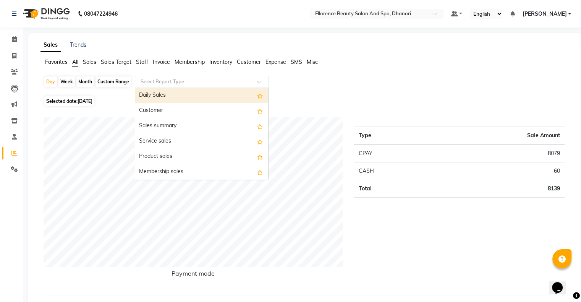
click at [261, 80] on span at bounding box center [262, 84] width 10 height 8
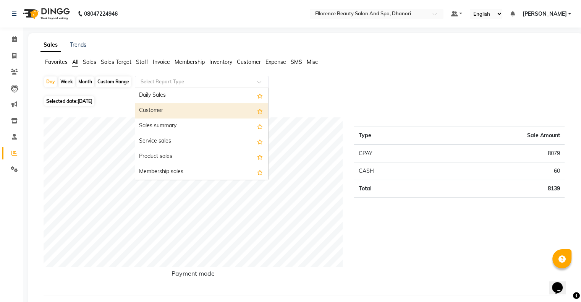
click at [218, 108] on div "Customer" at bounding box center [201, 110] width 133 height 15
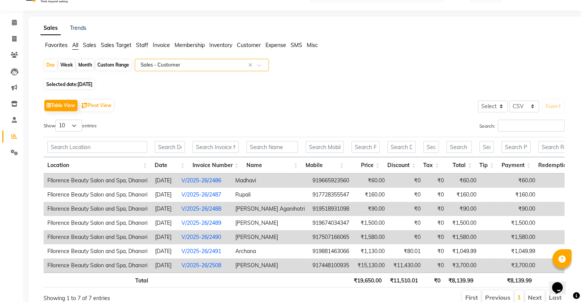
scroll to position [10, 0]
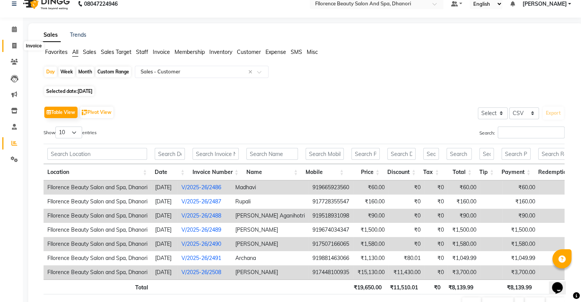
click at [11, 46] on span at bounding box center [14, 46] width 13 height 9
